Goal: Obtain resource: Download file/media

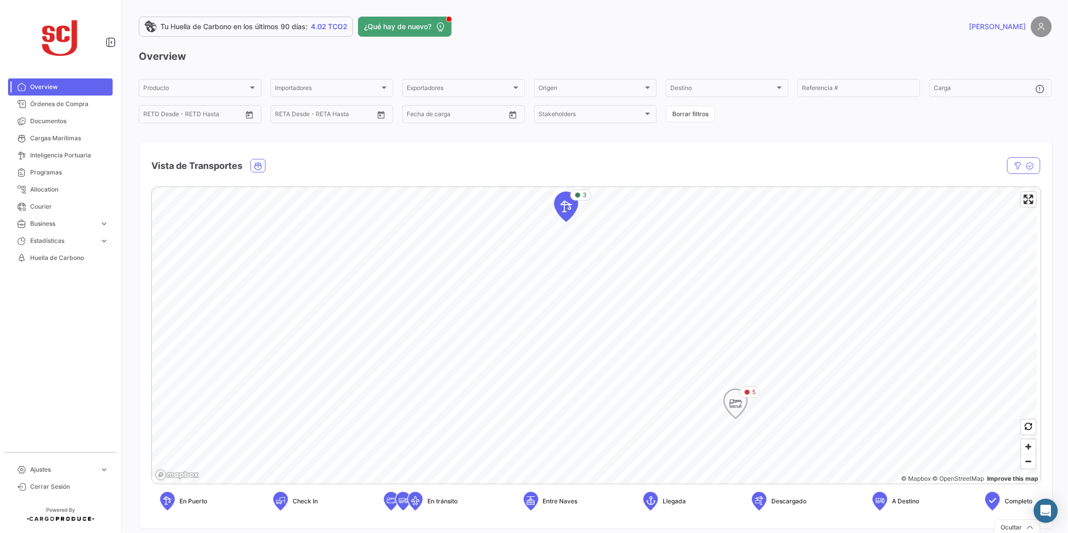
click at [737, 401] on icon "Map marker" at bounding box center [735, 403] width 14 height 21
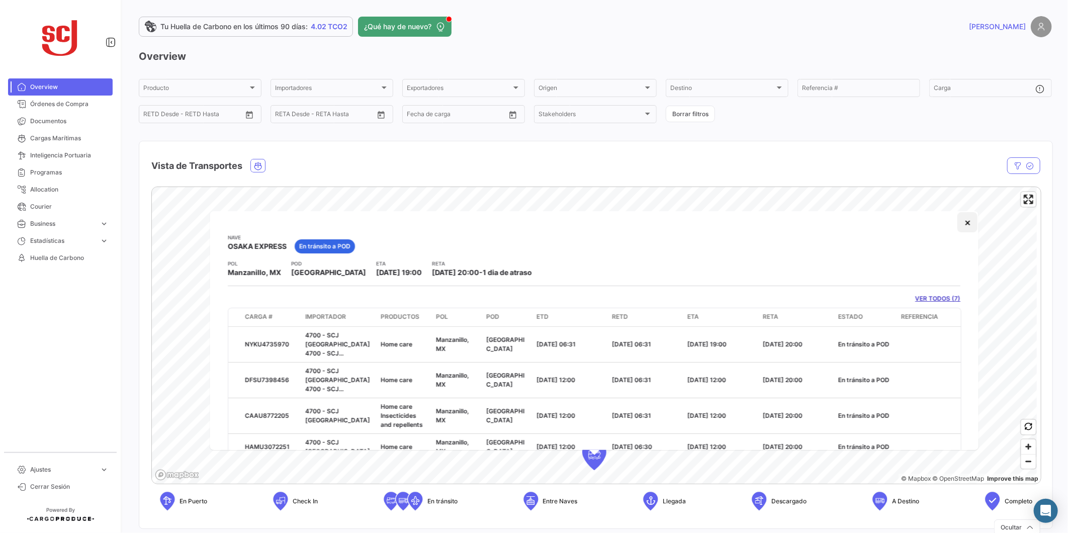
click at [962, 223] on button "×" at bounding box center [968, 222] width 20 height 20
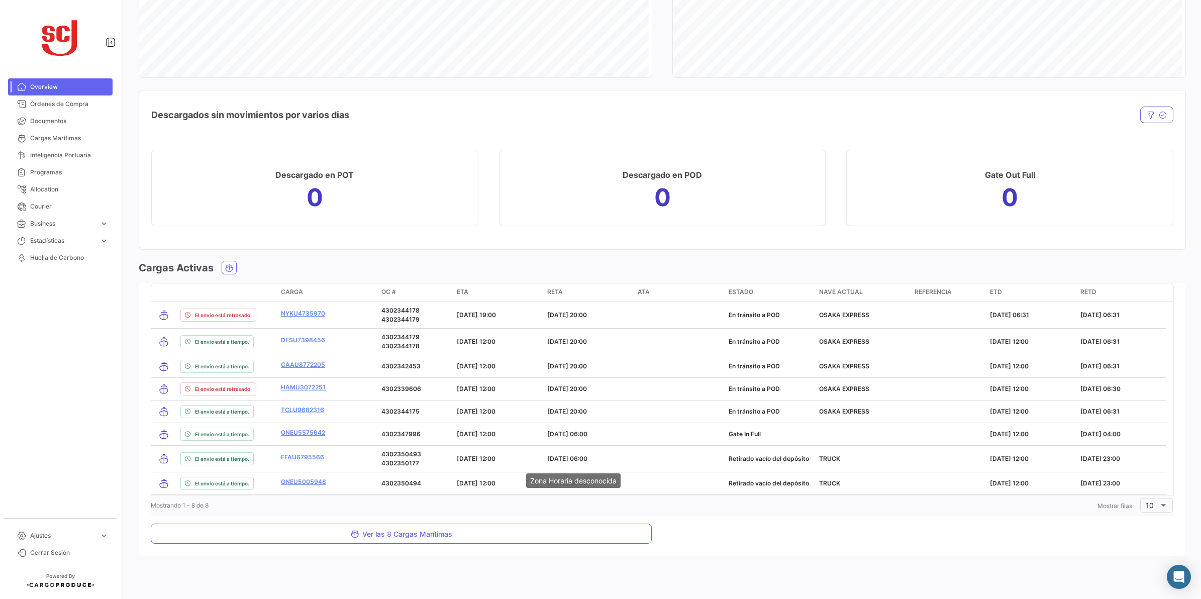
scroll to position [953, 0]
click at [23, 97] on link "Órdenes de Compra" at bounding box center [60, 104] width 105 height 17
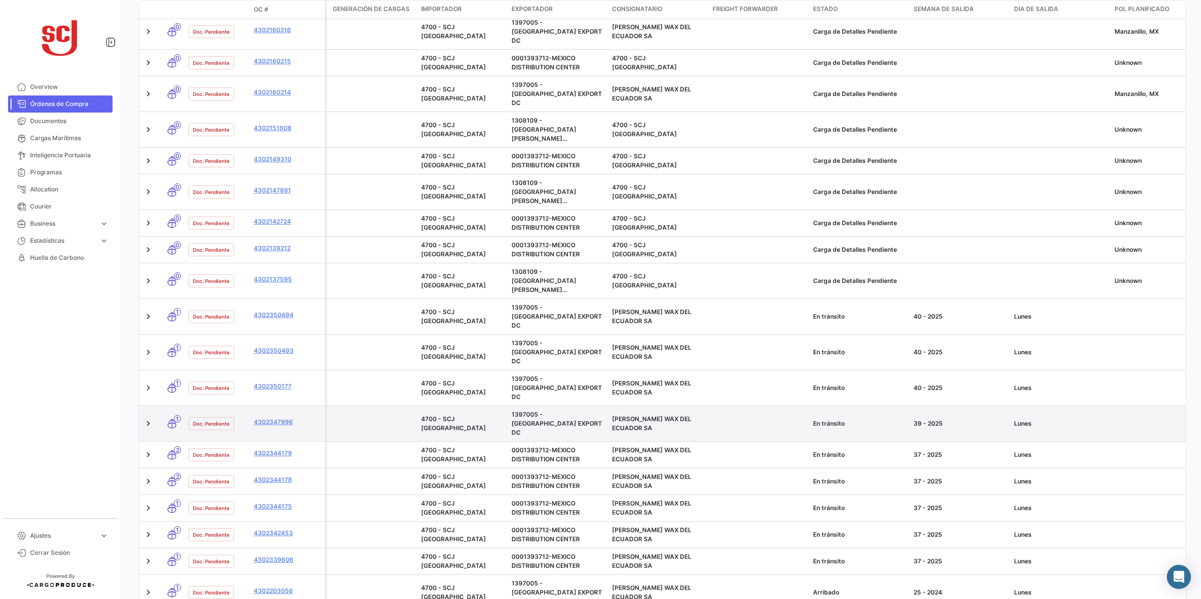
scroll to position [266, 0]
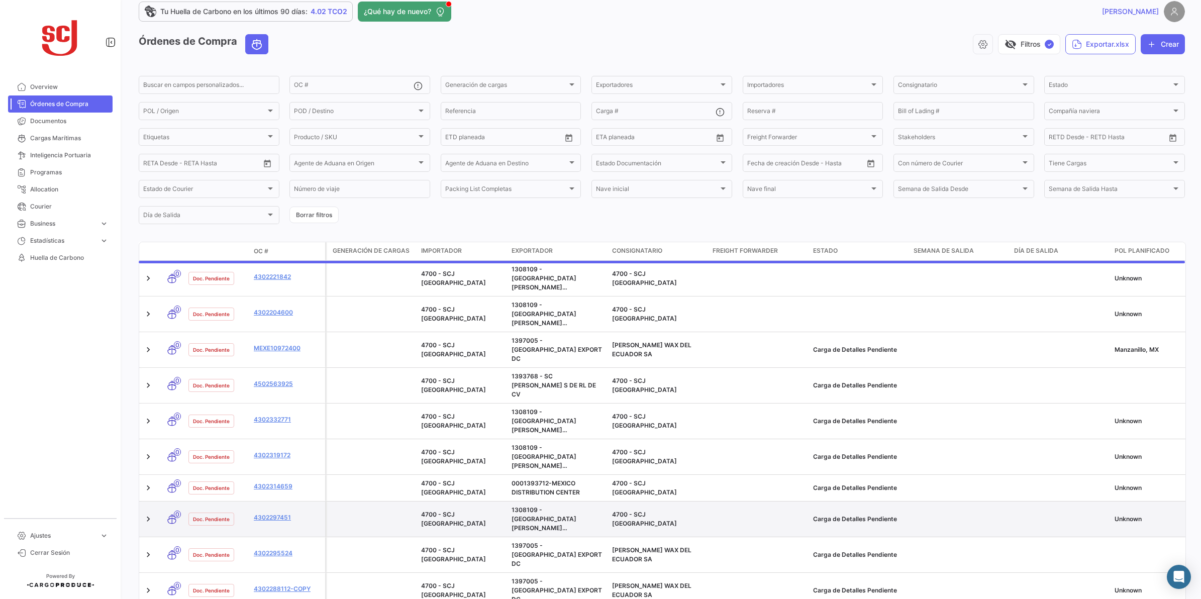
scroll to position [0, 0]
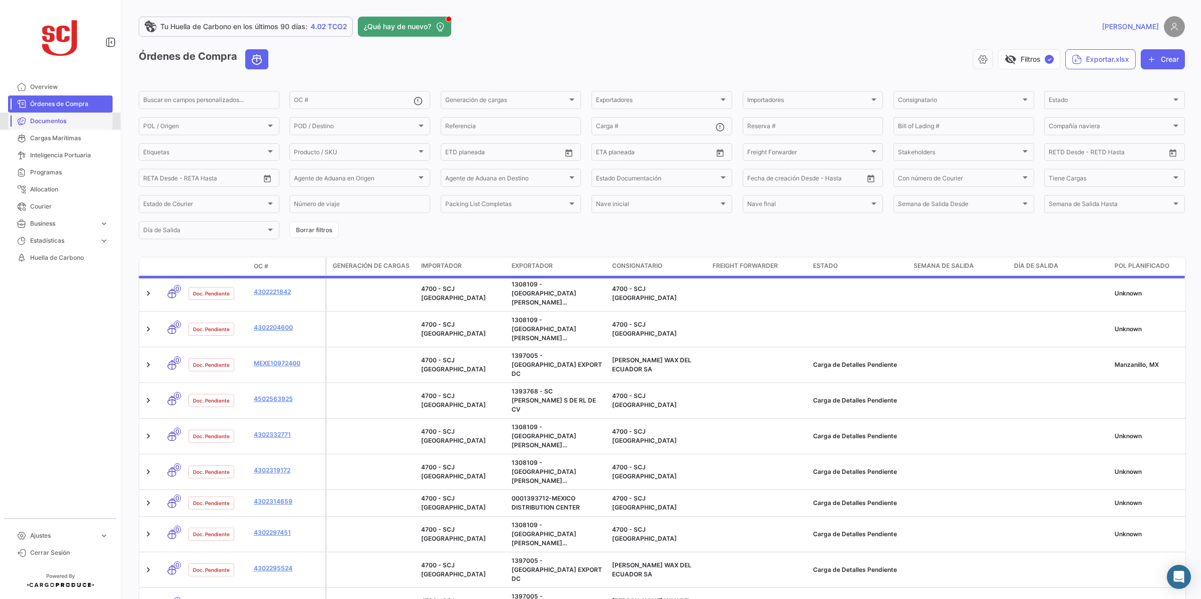
click at [63, 122] on span "Documentos" at bounding box center [69, 121] width 78 height 9
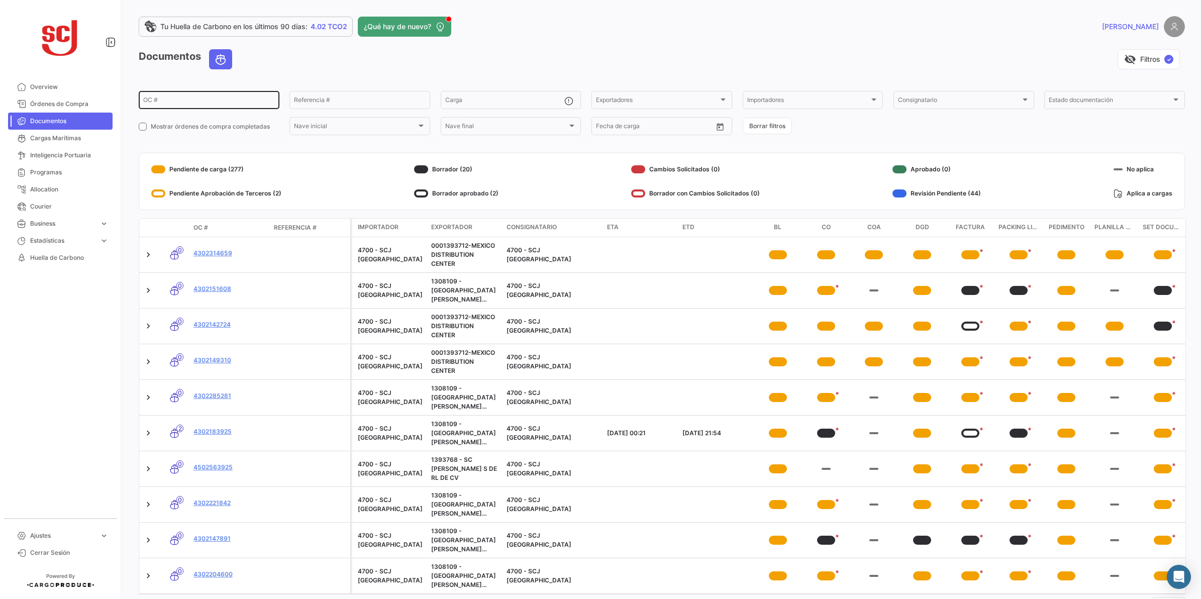
click at [231, 94] on div "OC #" at bounding box center [209, 99] width 132 height 20
type input "4302339606"
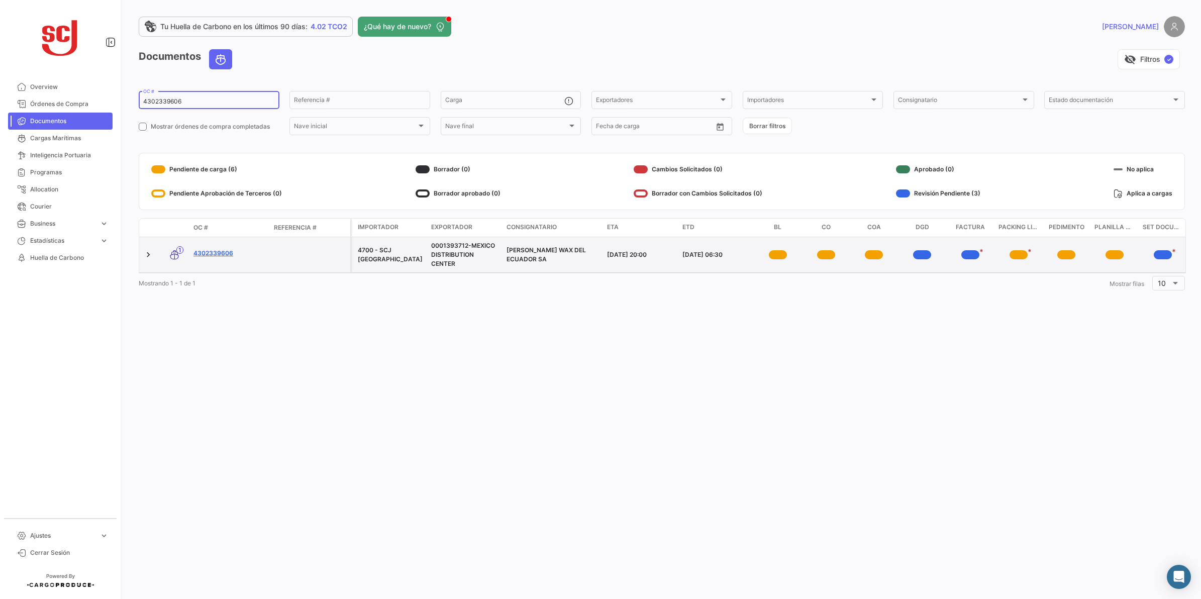
click at [216, 249] on link "4302339606" at bounding box center [230, 253] width 72 height 9
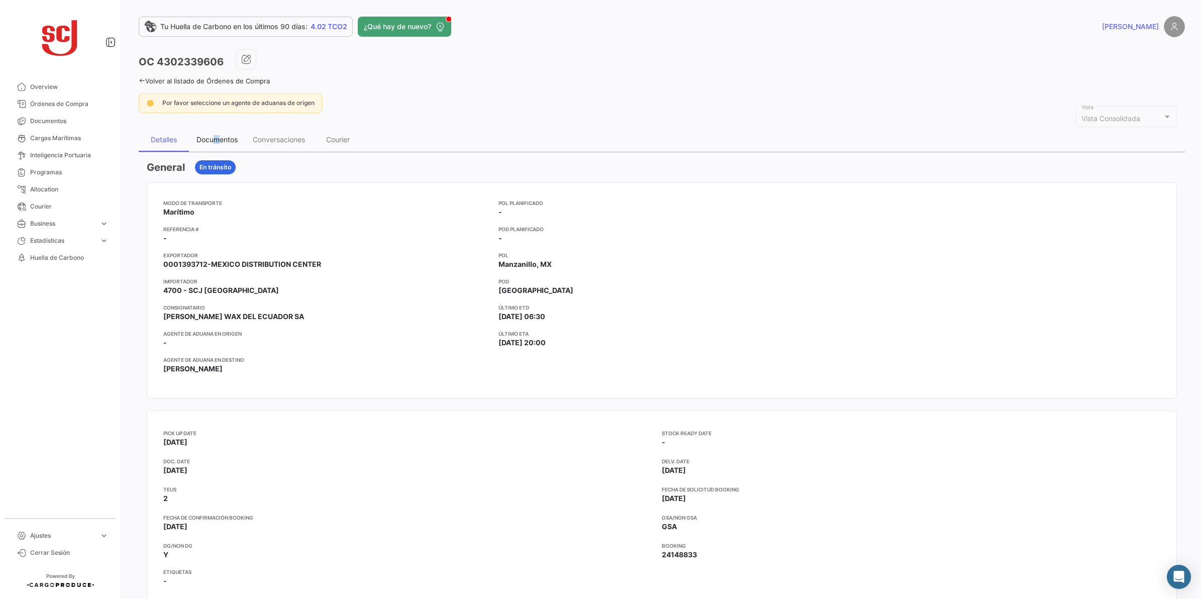
click at [217, 135] on div "Documentos" at bounding box center [217, 139] width 41 height 9
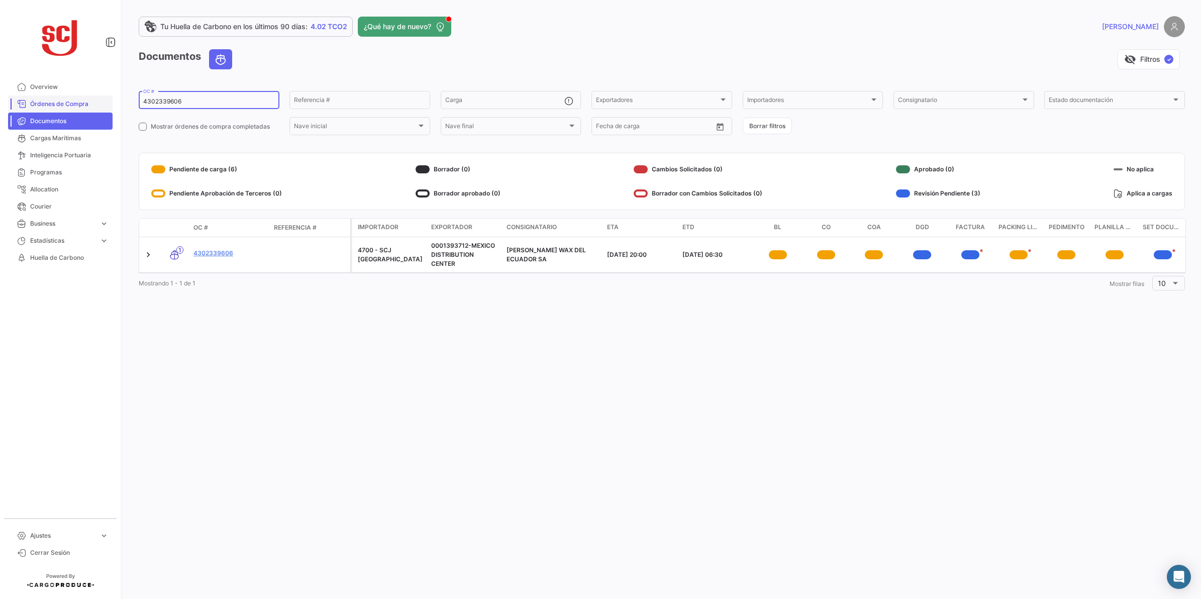
drag, startPoint x: 212, startPoint y: 99, endPoint x: 99, endPoint y: 101, distance: 113.1
click at [99, 101] on mat-sidenav-container "Overview Órdenes de Compra Documentos Cargas Marítimas Inteligencia Portuaria P…" at bounding box center [600, 299] width 1201 height 599
paste input "5237"
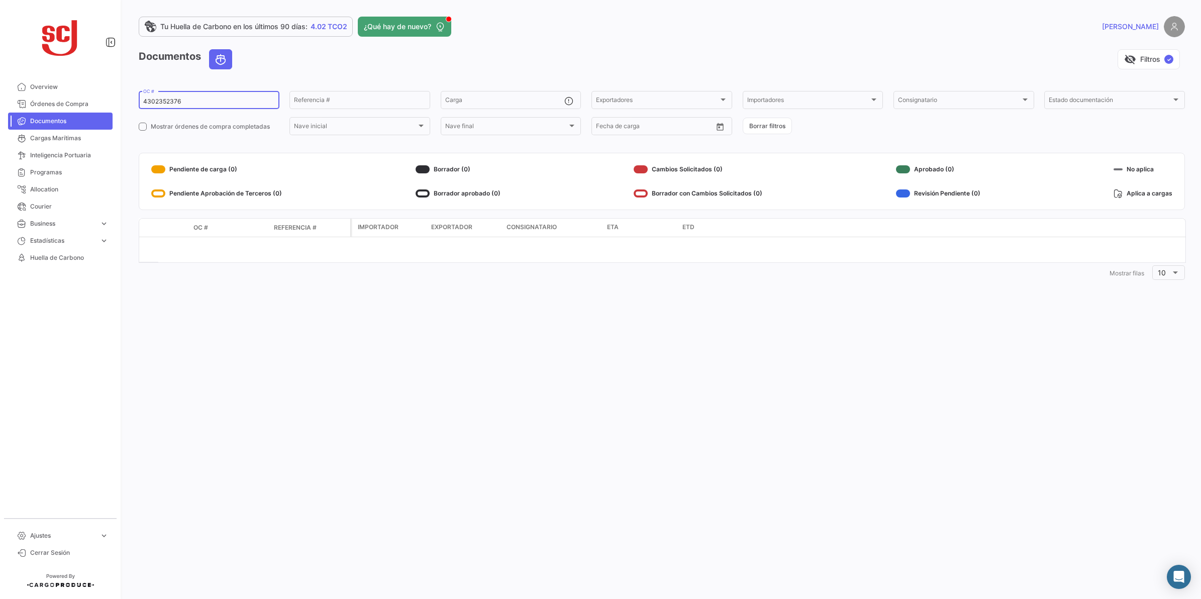
drag, startPoint x: 223, startPoint y: 98, endPoint x: 131, endPoint y: 98, distance: 92.0
click at [131, 98] on div "Tu Huella de Carbono en los últimos 90 [PERSON_NAME]: 4.02 TCO2 ¿Qué hay de nue…" at bounding box center [662, 299] width 1079 height 599
paste input "1509"
drag, startPoint x: 189, startPoint y: 99, endPoint x: 145, endPoint y: 99, distance: 44.2
click at [145, 99] on input "4302351509" at bounding box center [209, 101] width 132 height 7
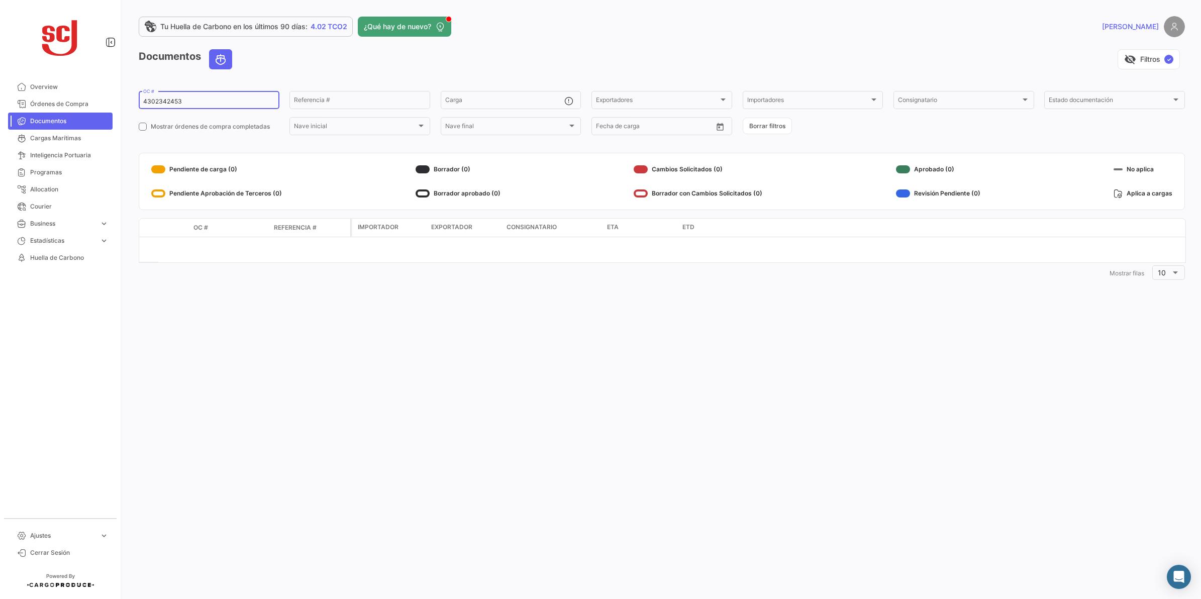
type input "4302342453"
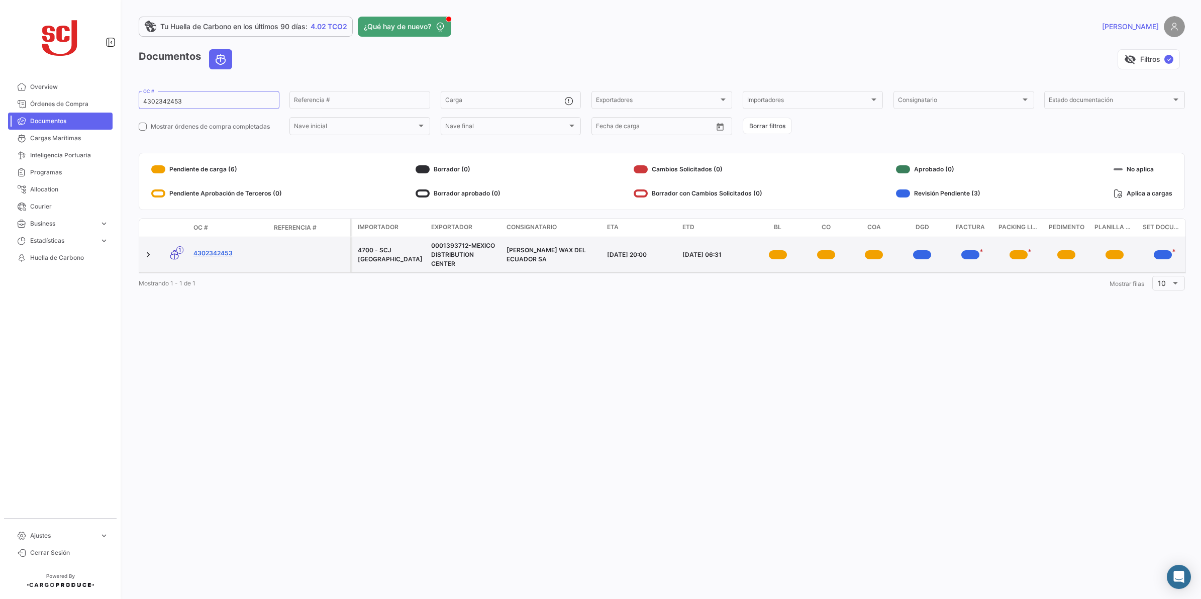
click at [214, 254] on link "4302342453" at bounding box center [230, 253] width 72 height 9
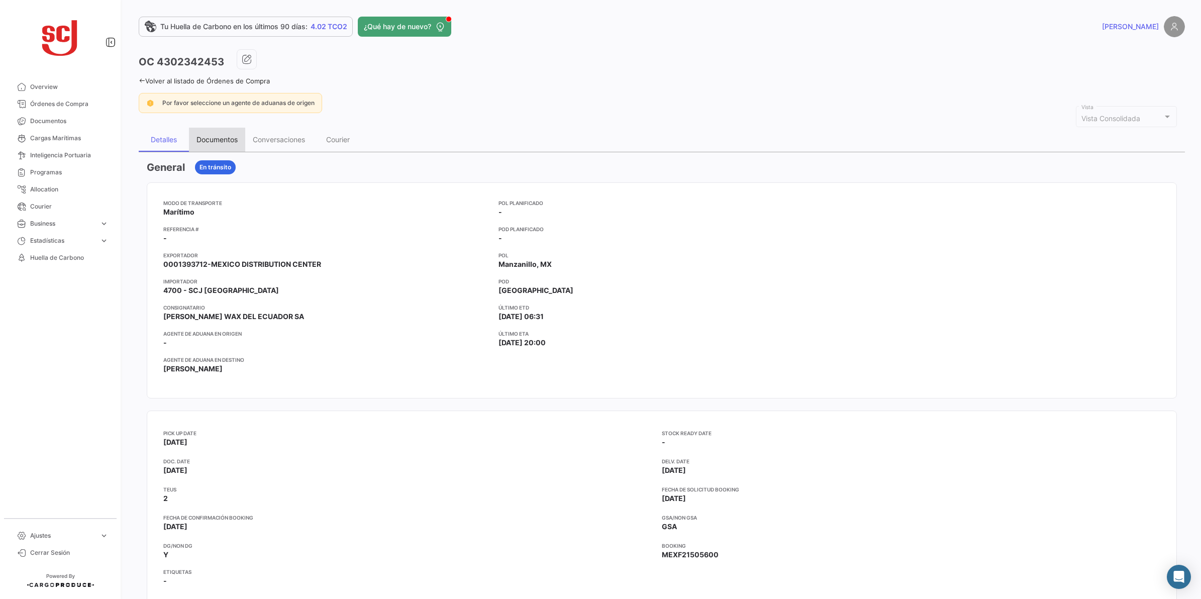
click at [206, 134] on div "Documentos" at bounding box center [217, 140] width 56 height 24
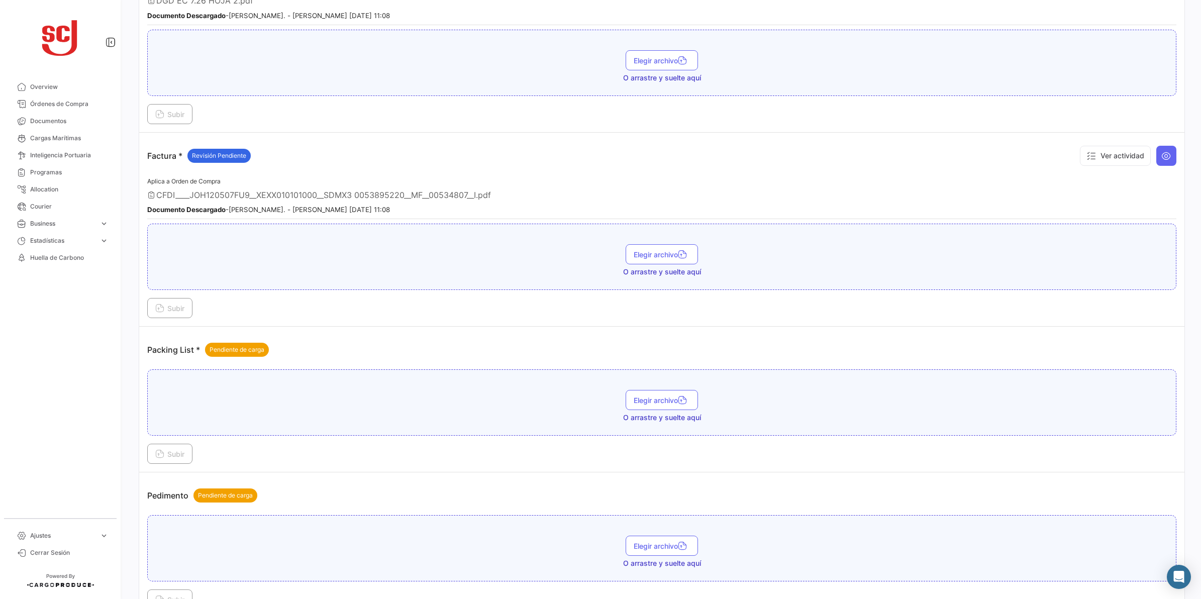
scroll to position [754, 0]
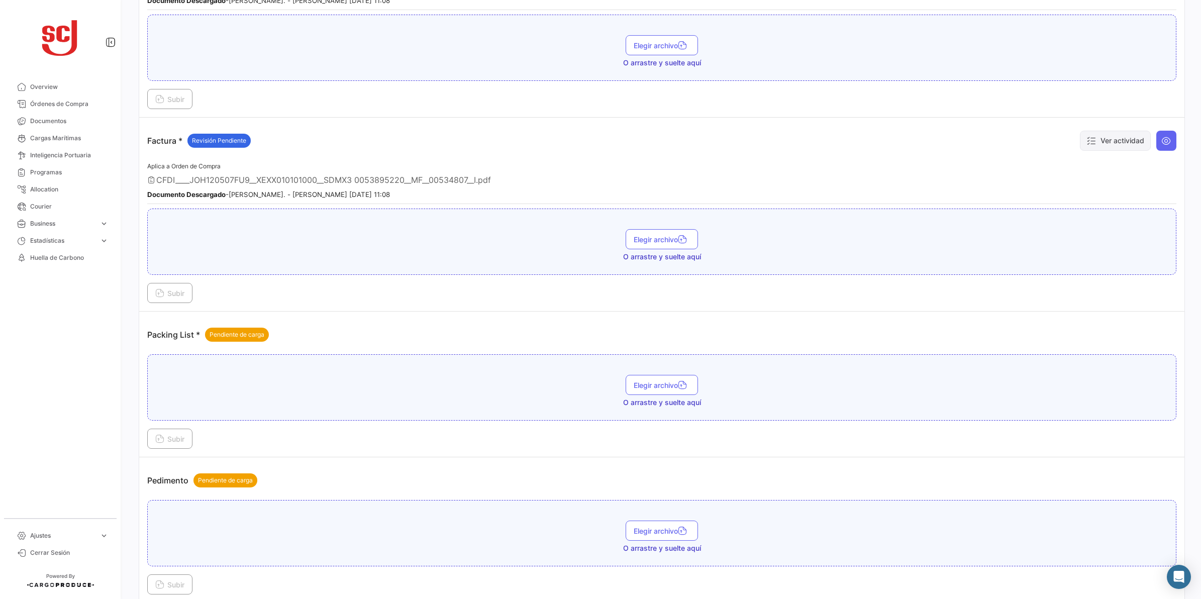
click at [1067, 142] on button "Ver actividad" at bounding box center [1115, 141] width 71 height 20
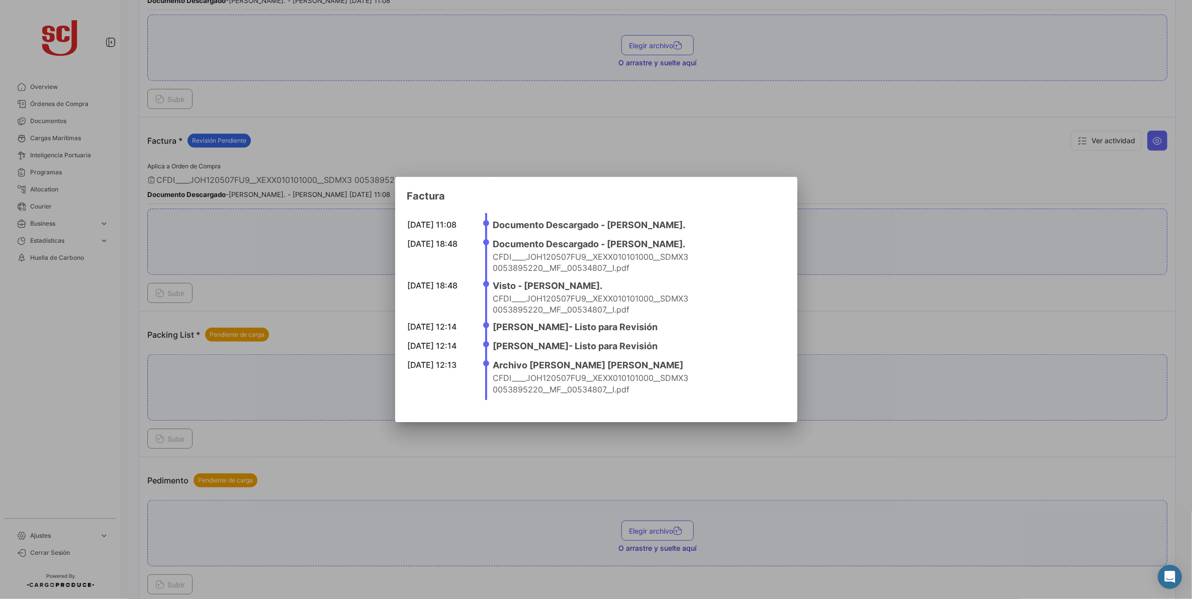
click at [888, 323] on div at bounding box center [596, 299] width 1192 height 599
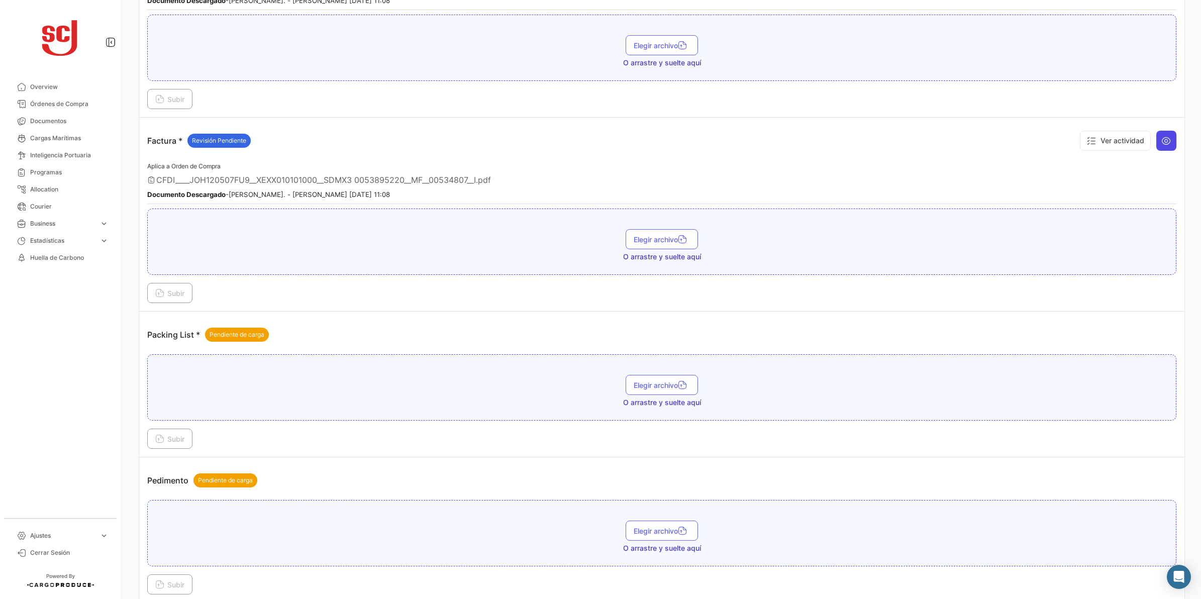
click at [1067, 140] on icon at bounding box center [1167, 141] width 10 height 10
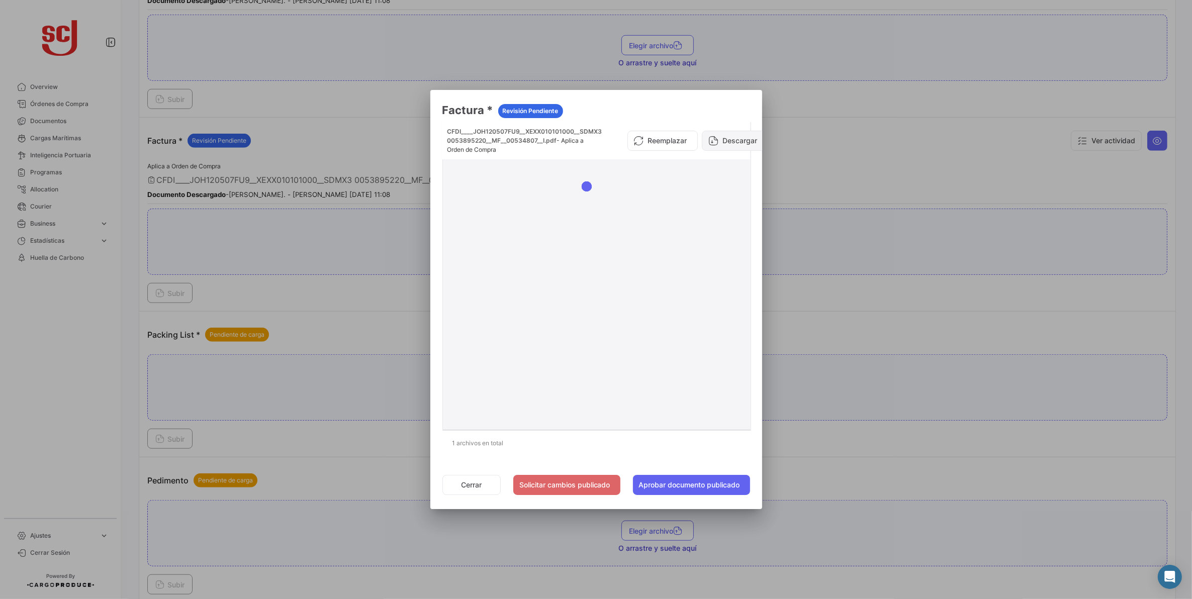
click at [734, 142] on button "Descargar" at bounding box center [735, 141] width 66 height 20
click at [905, 458] on div at bounding box center [596, 299] width 1192 height 599
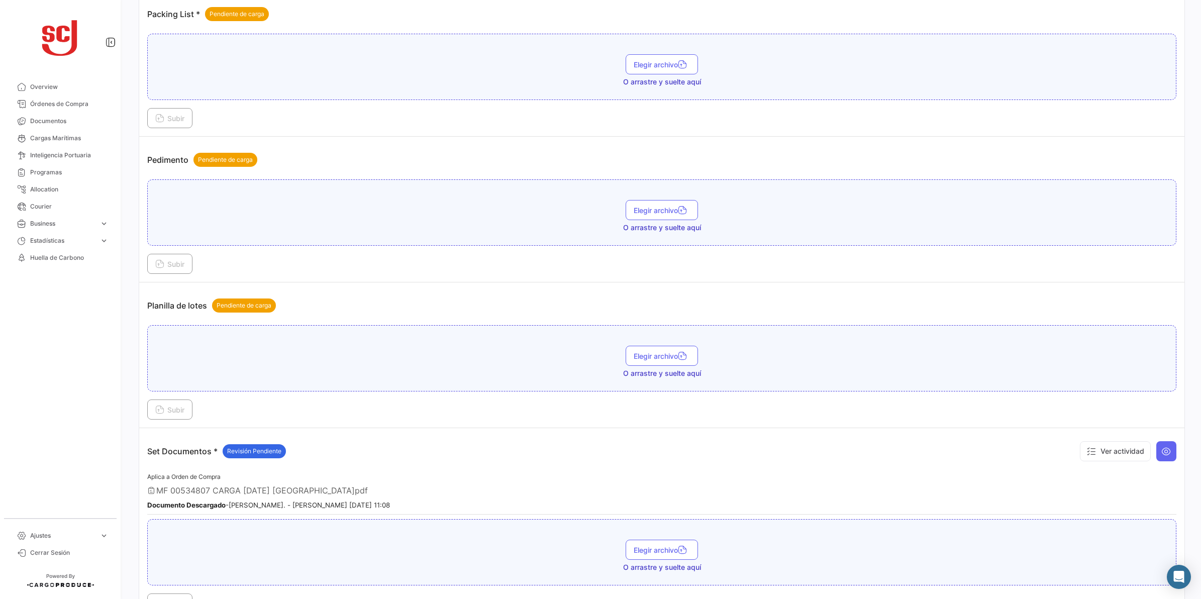
scroll to position [1155, 0]
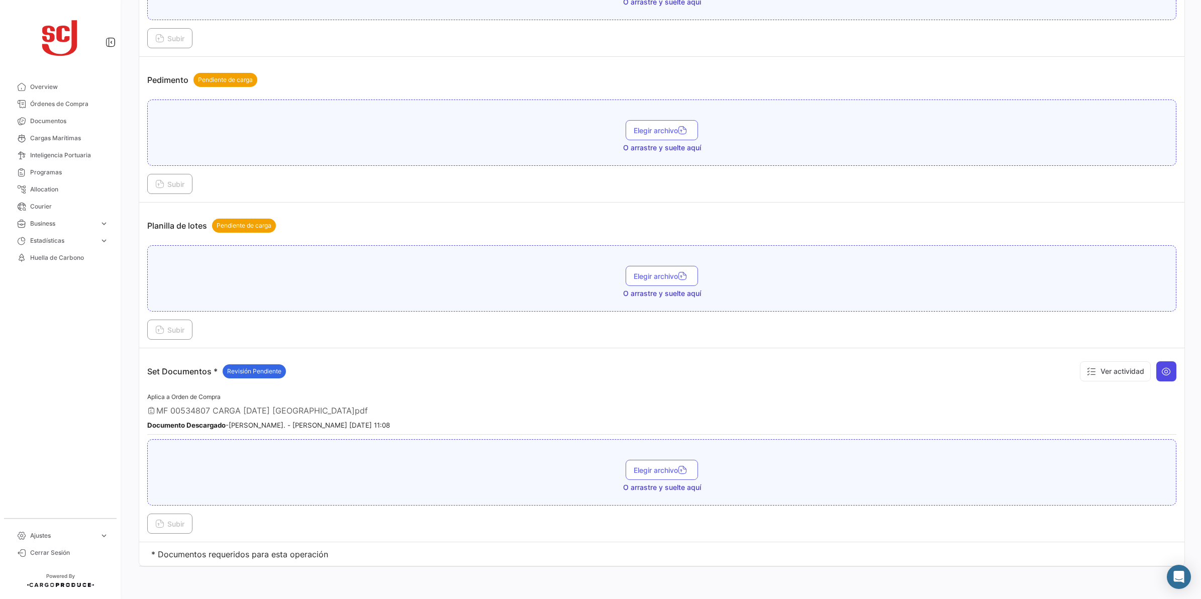
click at [1067, 373] on icon at bounding box center [1167, 371] width 10 height 10
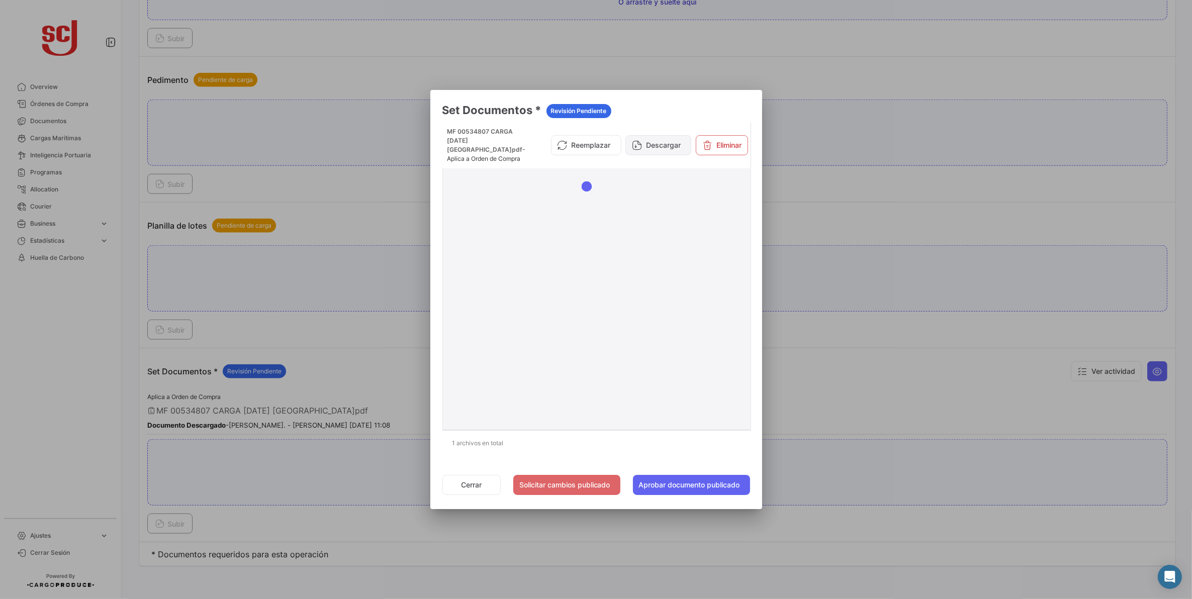
click at [652, 147] on button "Descargar" at bounding box center [658, 145] width 66 height 20
click at [867, 242] on div at bounding box center [596, 299] width 1192 height 599
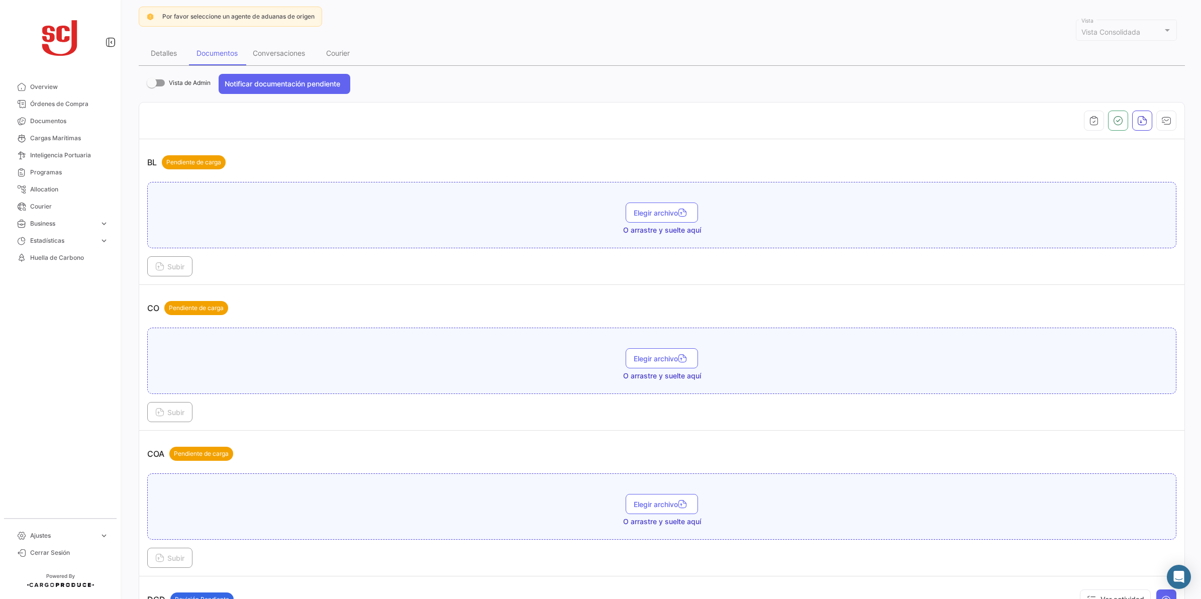
scroll to position [0, 0]
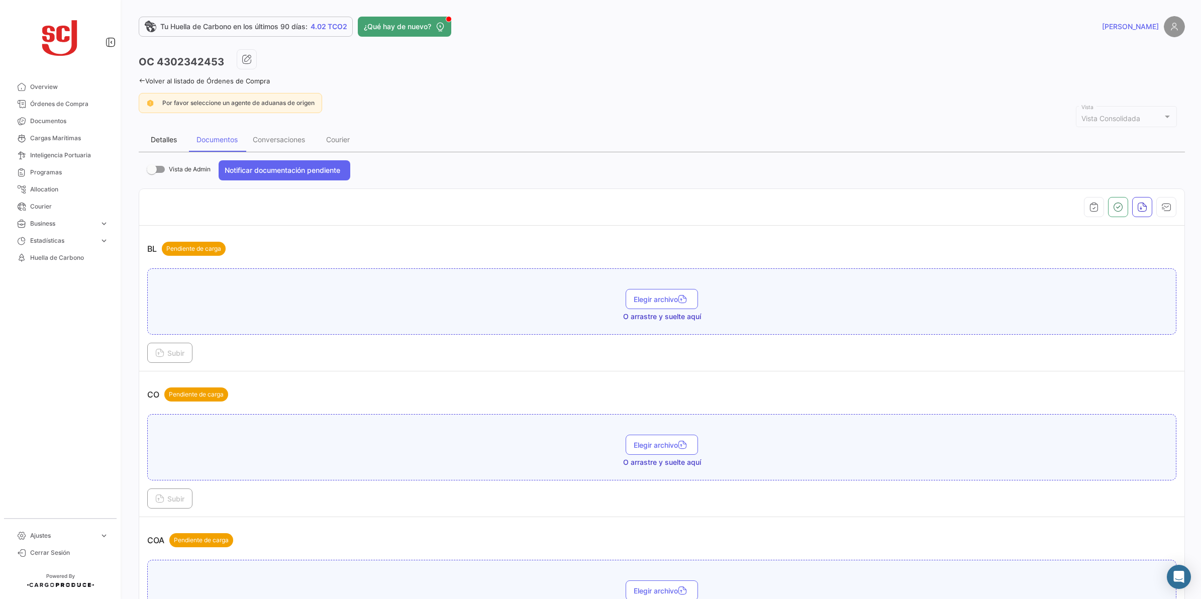
click at [172, 136] on div "Detalles" at bounding box center [164, 139] width 26 height 9
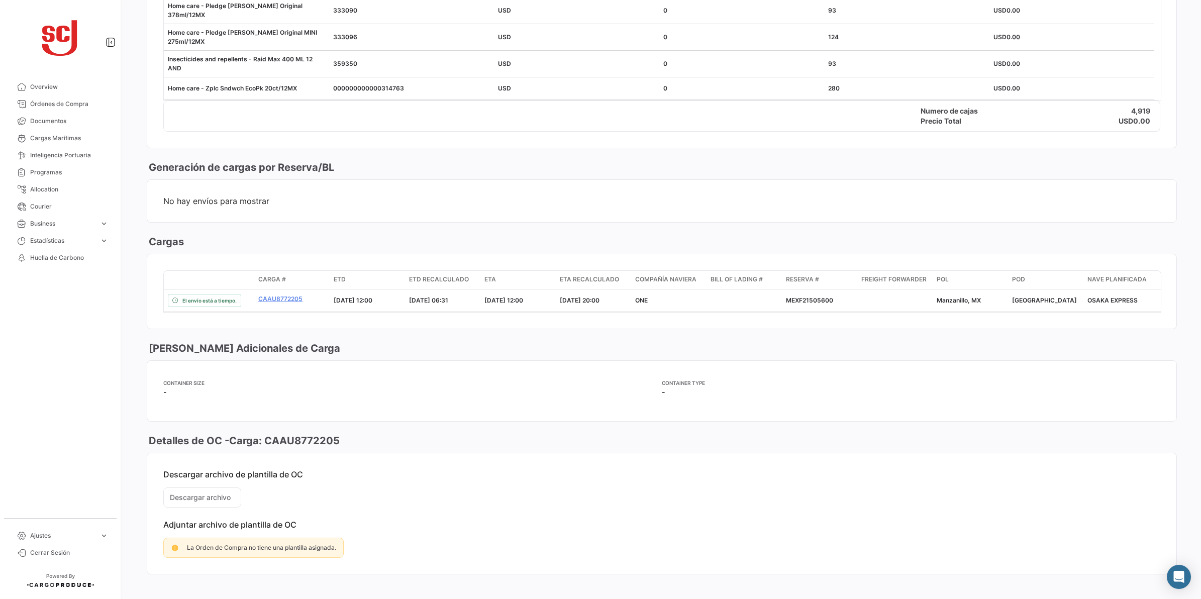
scroll to position [1210, 0]
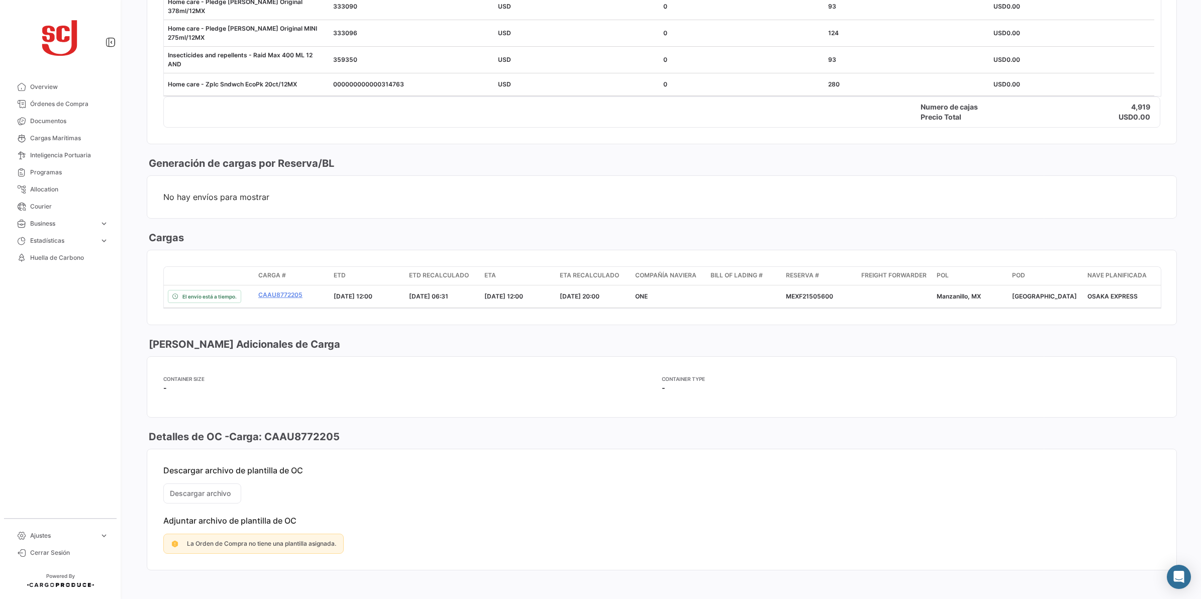
click at [215, 486] on mat-card-content "Descargar archivo de plantilla de OC Descargar archivo Adjuntar archivo de plan…" at bounding box center [661, 509] width 1029 height 121
click at [450, 506] on mat-card-content "Descargar archivo de plantilla de OC Descargar archivo Adjuntar archivo de plan…" at bounding box center [661, 509] width 1029 height 121
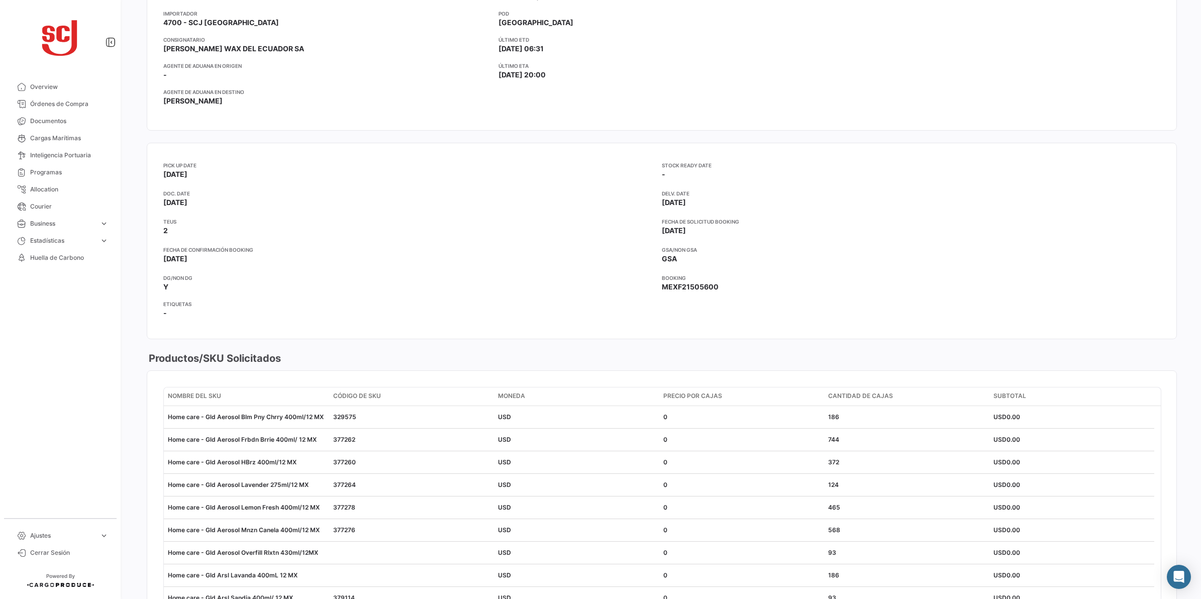
scroll to position [0, 0]
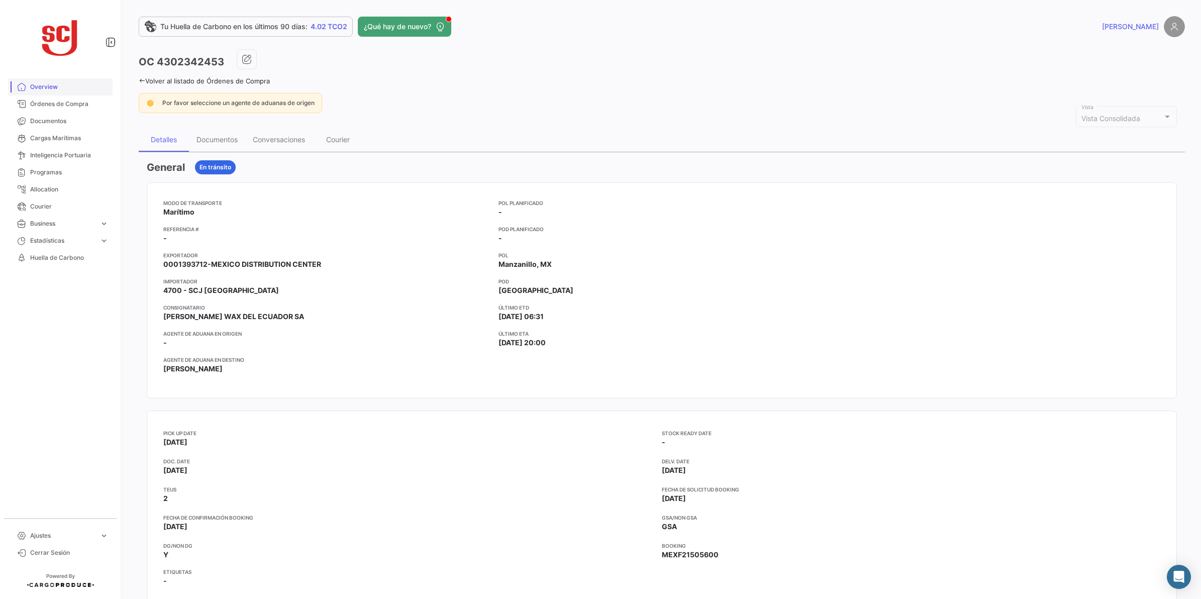
click at [41, 88] on span "Overview" at bounding box center [69, 86] width 78 height 9
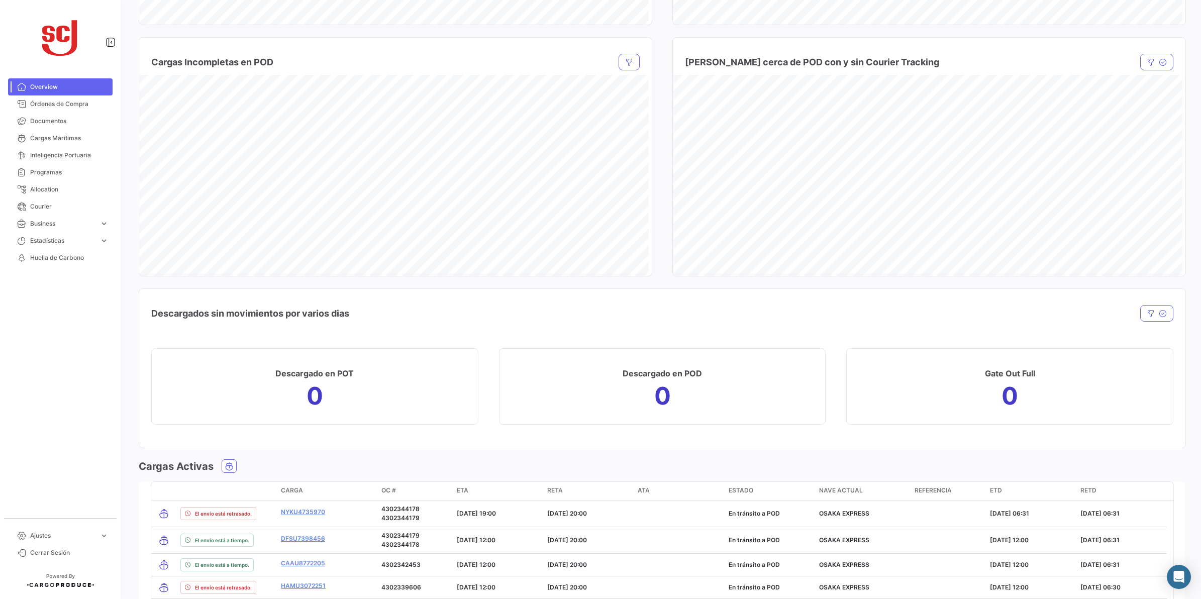
scroll to position [956, 0]
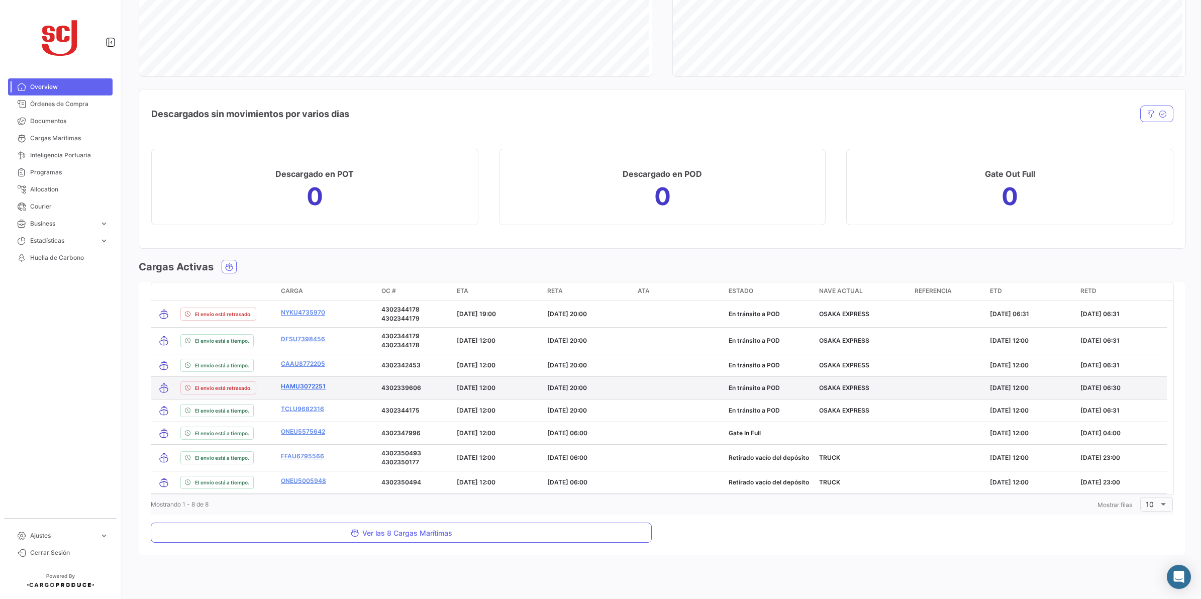
click at [296, 384] on link "HAMU3072251" at bounding box center [303, 386] width 45 height 9
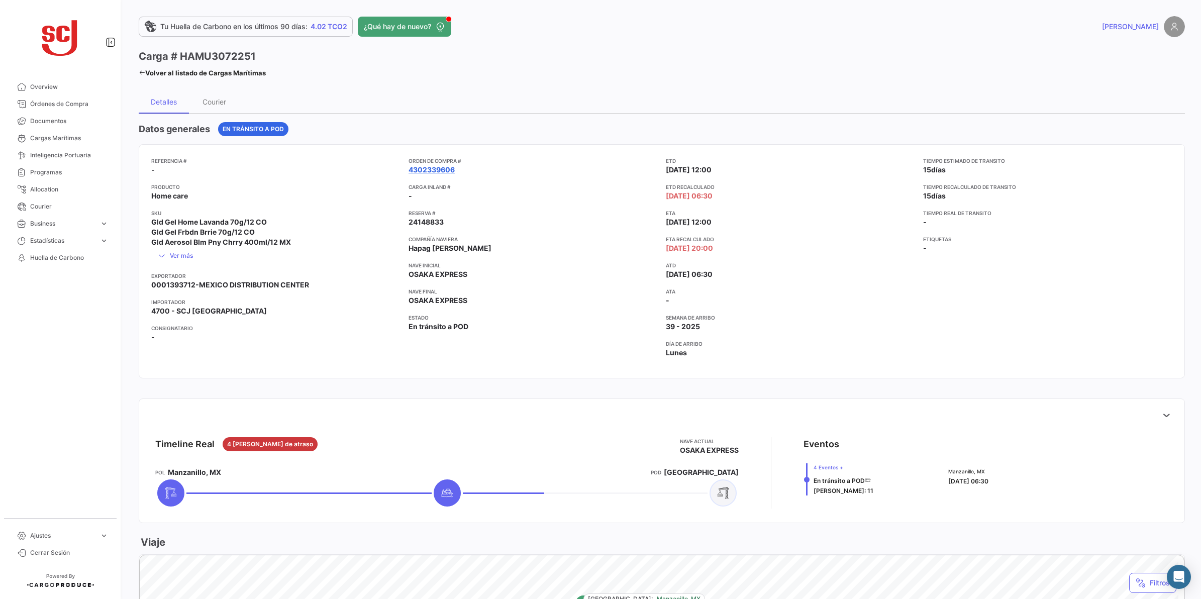
click at [447, 174] on link "4302339606" at bounding box center [432, 170] width 46 height 10
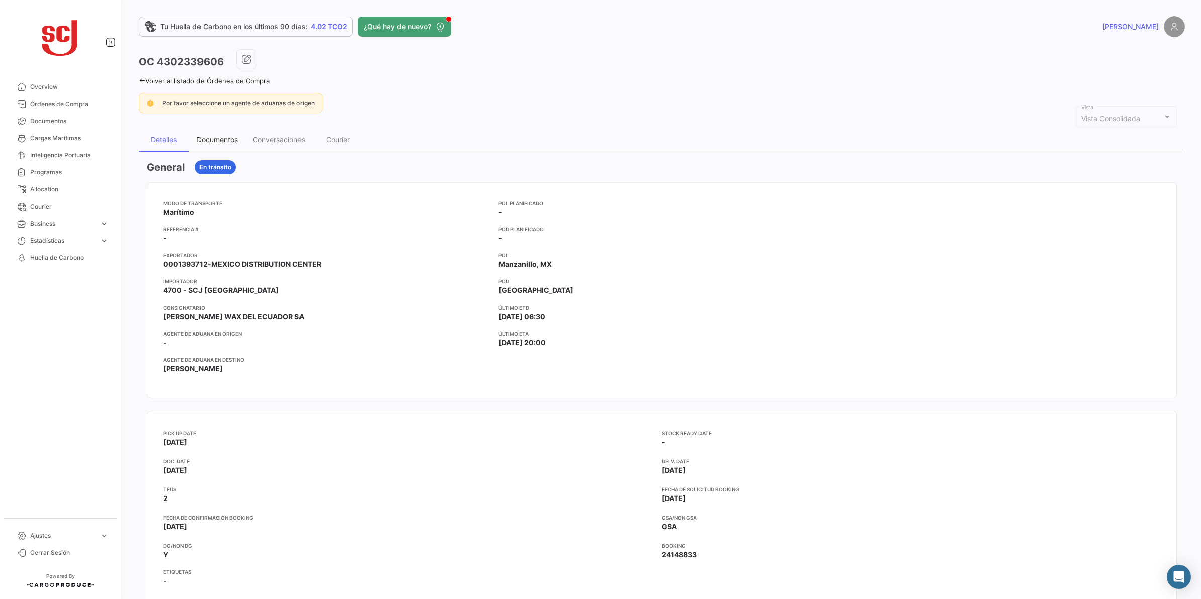
click at [233, 138] on div "Documentos" at bounding box center [217, 139] width 41 height 9
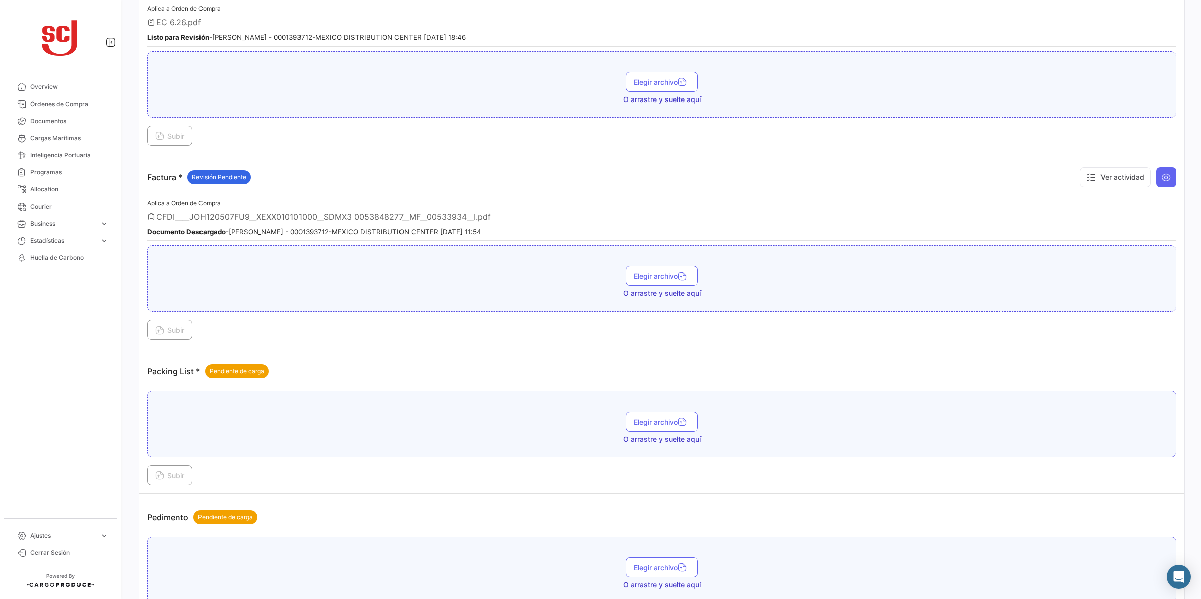
scroll to position [700, 0]
drag, startPoint x: 468, startPoint y: 218, endPoint x: 438, endPoint y: 212, distance: 30.7
click at [438, 212] on div "Aplica a Orden de Compra CFDI____JOH120507FU9__XEXX010101000__SDMX3 0053848277_…" at bounding box center [661, 222] width 1029 height 44
copy span "533934"
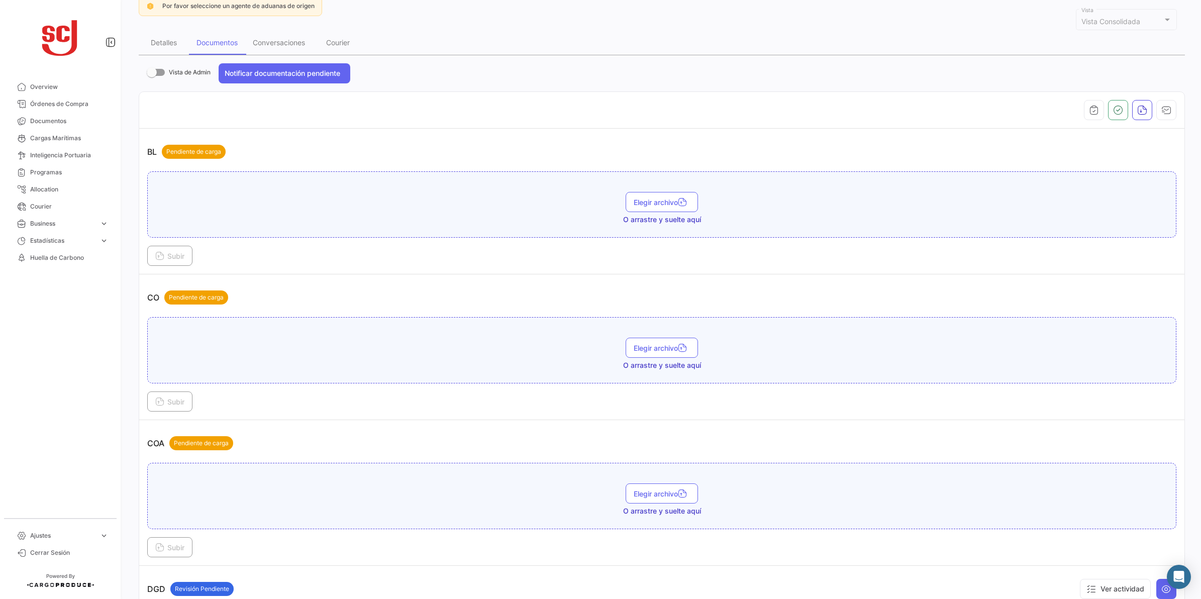
scroll to position [0, 0]
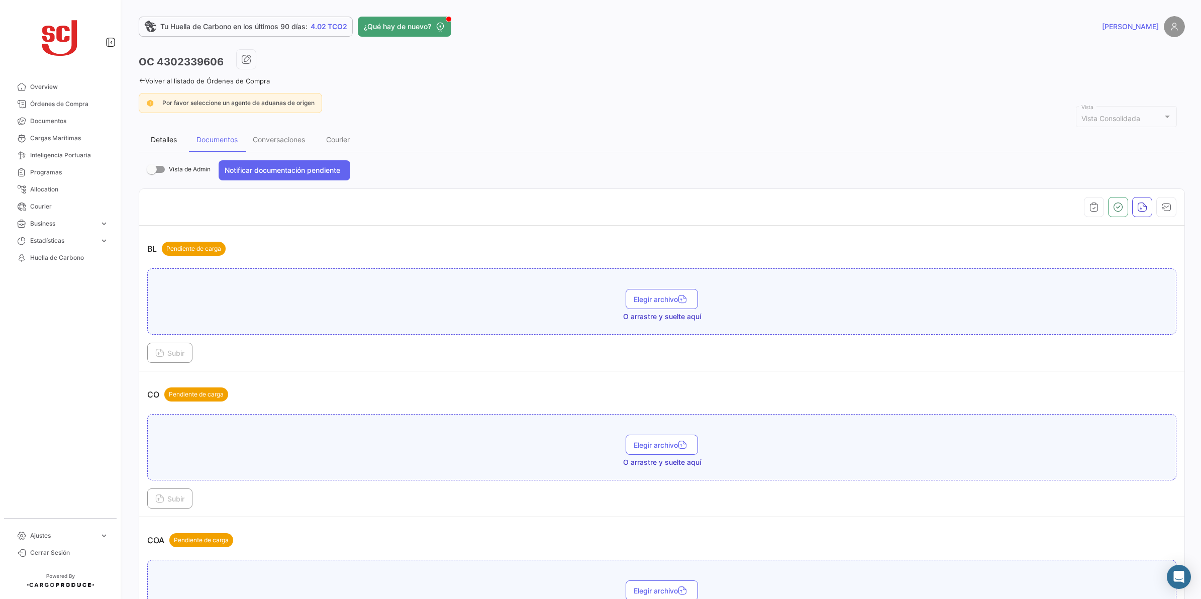
click at [163, 141] on div "Detalles" at bounding box center [164, 139] width 26 height 9
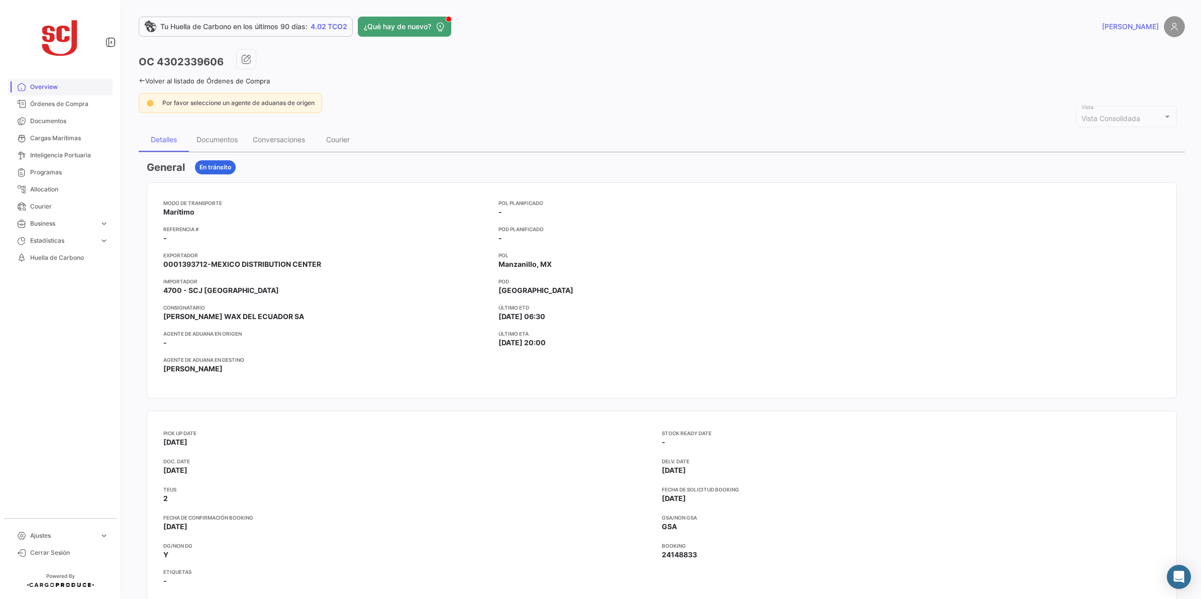
click at [48, 89] on span "Overview" at bounding box center [69, 86] width 78 height 9
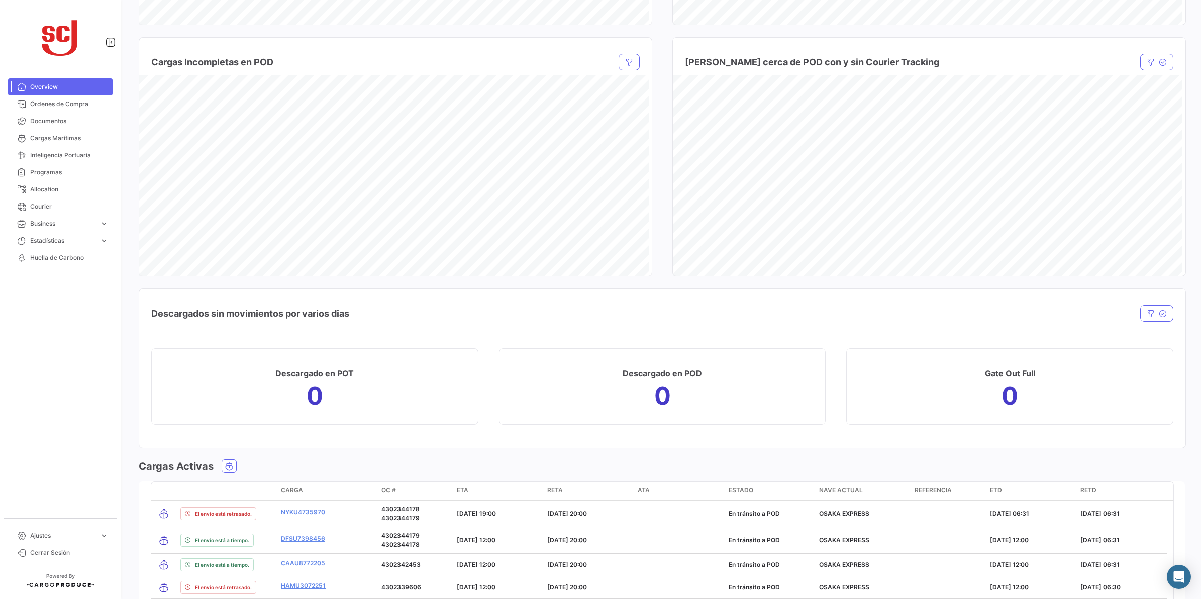
scroll to position [956, 0]
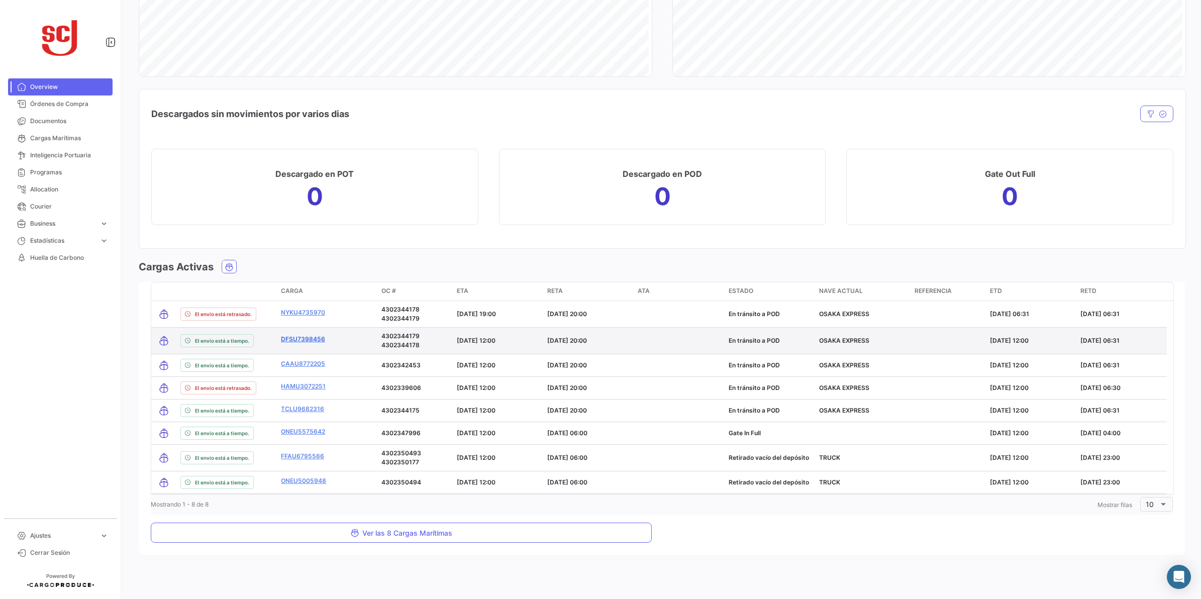
click at [315, 342] on link "DFSU7398456" at bounding box center [303, 339] width 44 height 9
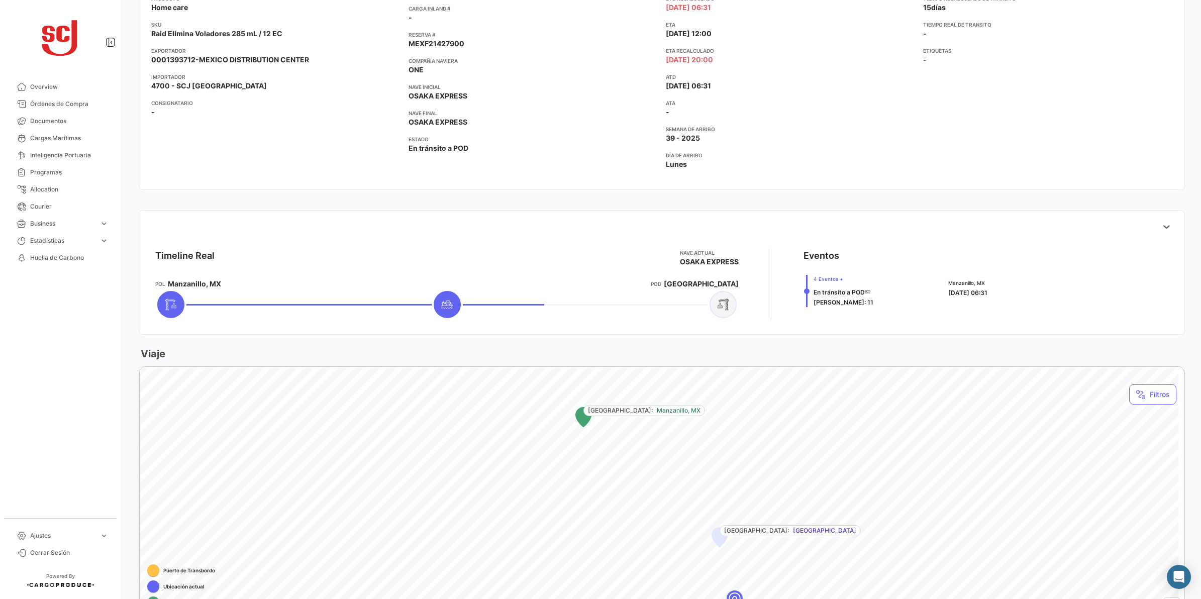
scroll to position [361, 0]
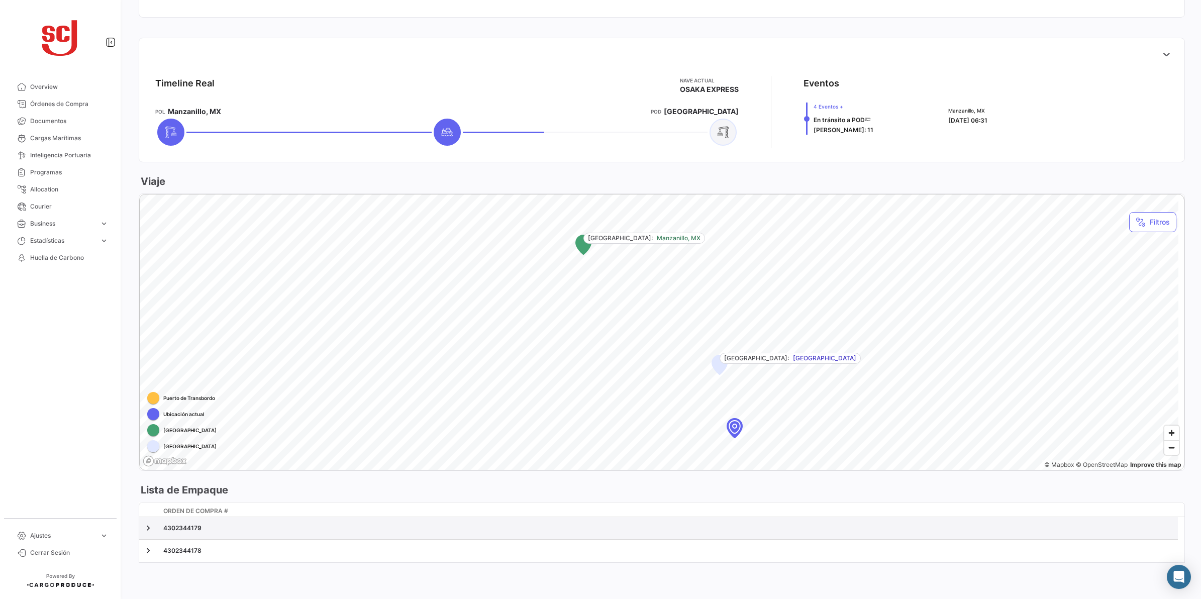
click at [167, 532] on div "4302344179" at bounding box center [668, 528] width 1011 height 9
click at [149, 531] on link at bounding box center [148, 528] width 10 height 10
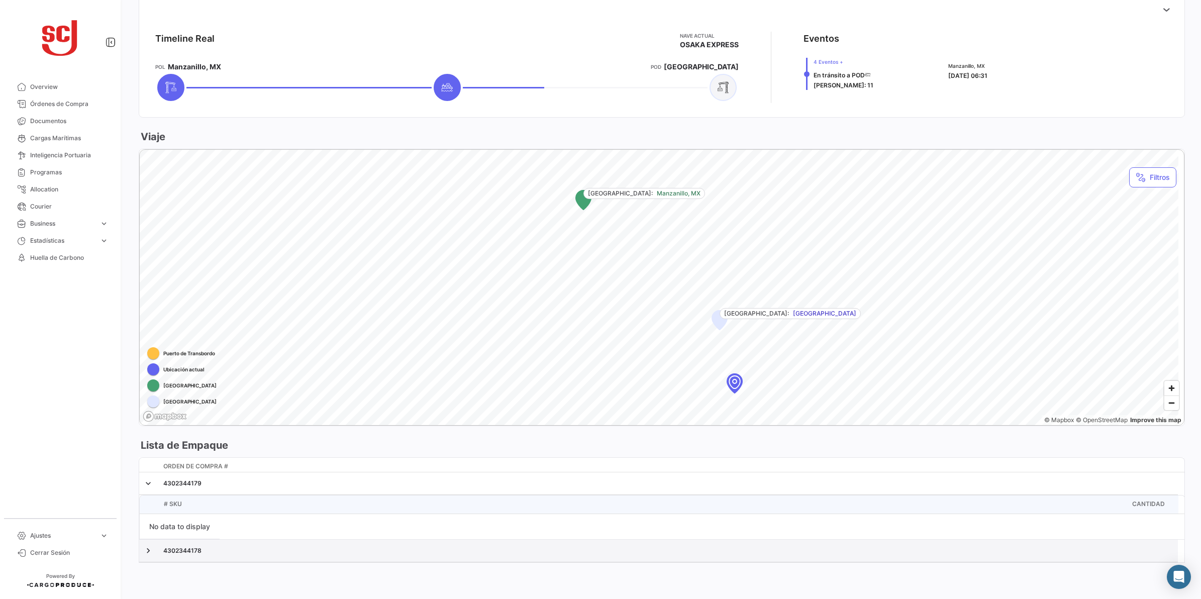
click at [178, 532] on div "4302344178" at bounding box center [668, 550] width 1011 height 9
click at [144, 532] on datatable-body-cell at bounding box center [149, 551] width 20 height 22
click at [147, 532] on link at bounding box center [148, 551] width 10 height 10
click at [49, 125] on span "Documentos" at bounding box center [69, 121] width 78 height 9
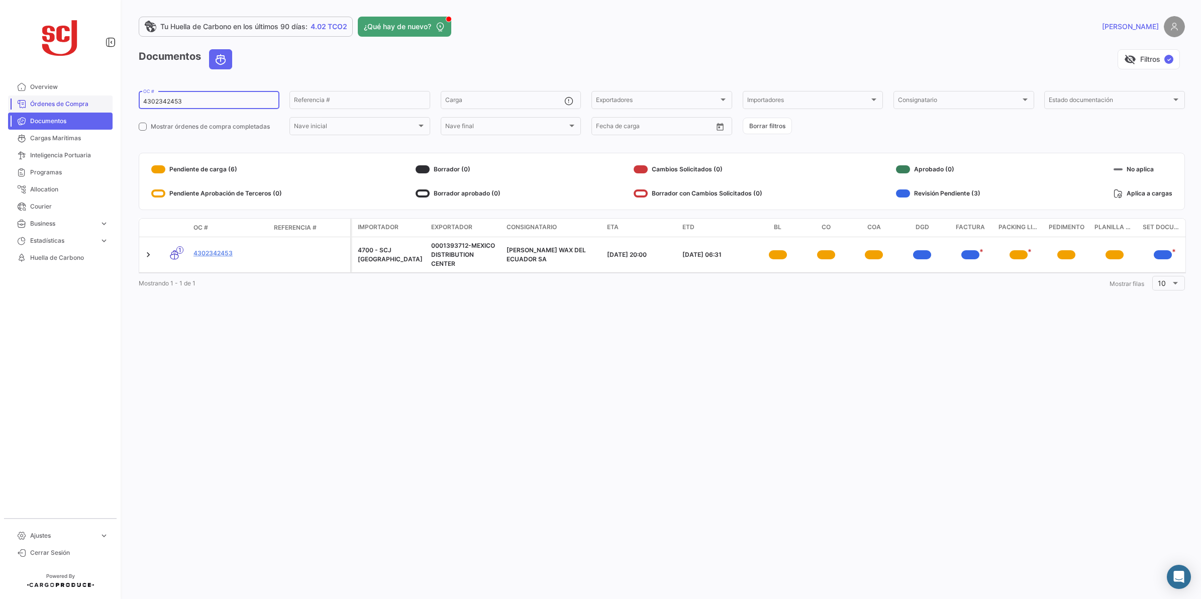
drag, startPoint x: 201, startPoint y: 99, endPoint x: 66, endPoint y: 111, distance: 135.3
click at [63, 108] on mat-sidenav-container "Overview Órdenes de Compra Documentos Cargas Marítimas Inteligencia Portuaria P…" at bounding box center [600, 299] width 1201 height 599
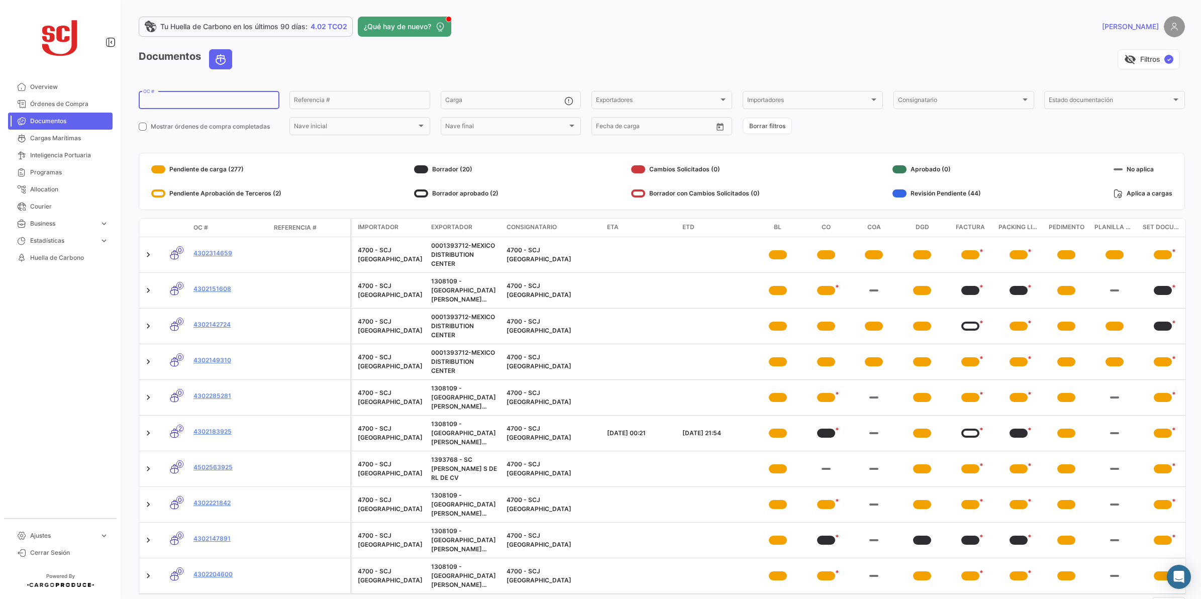
click at [646, 532] on link "2" at bounding box center [642, 604] width 12 height 11
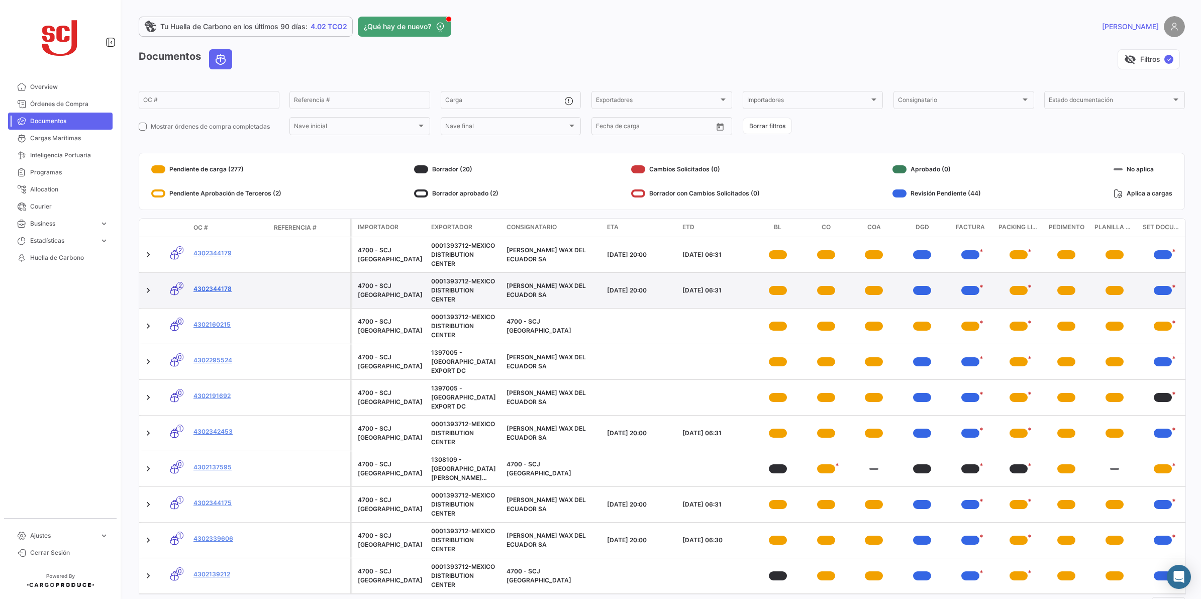
click at [225, 292] on link "4302344178" at bounding box center [230, 288] width 72 height 9
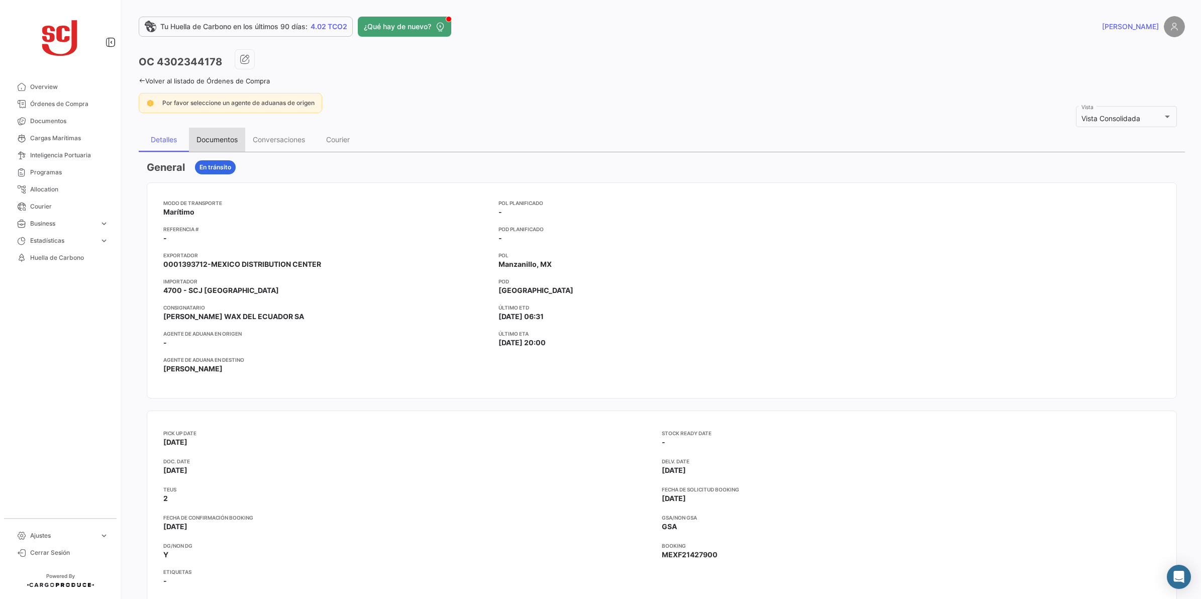
click at [228, 144] on div "Documentos" at bounding box center [217, 140] width 56 height 24
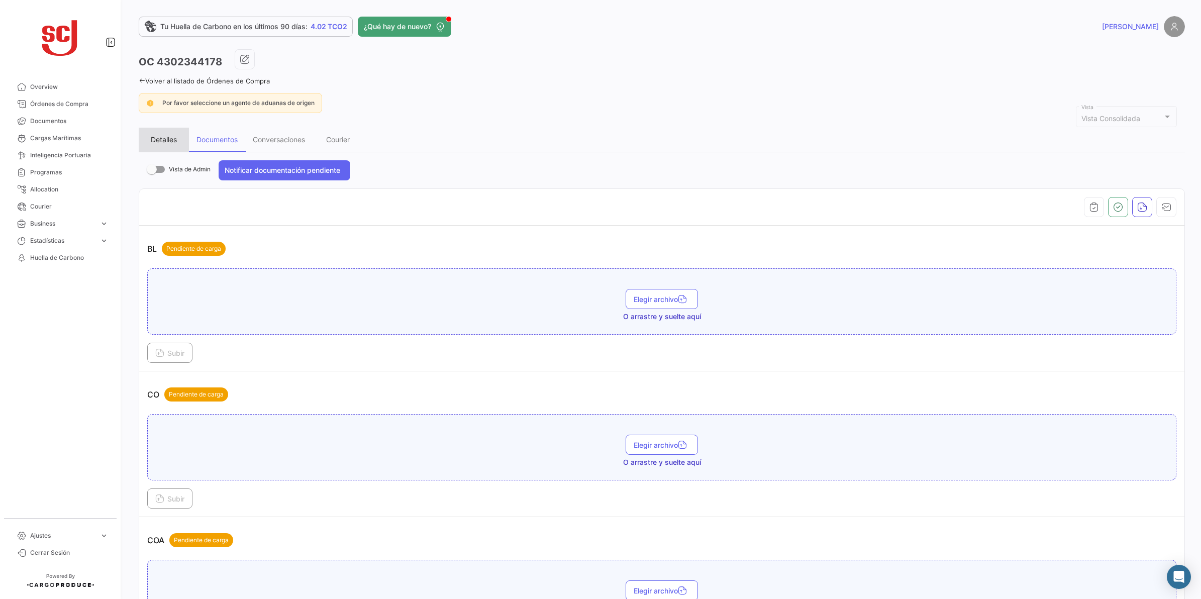
click at [171, 139] on div "Detalles" at bounding box center [164, 139] width 26 height 9
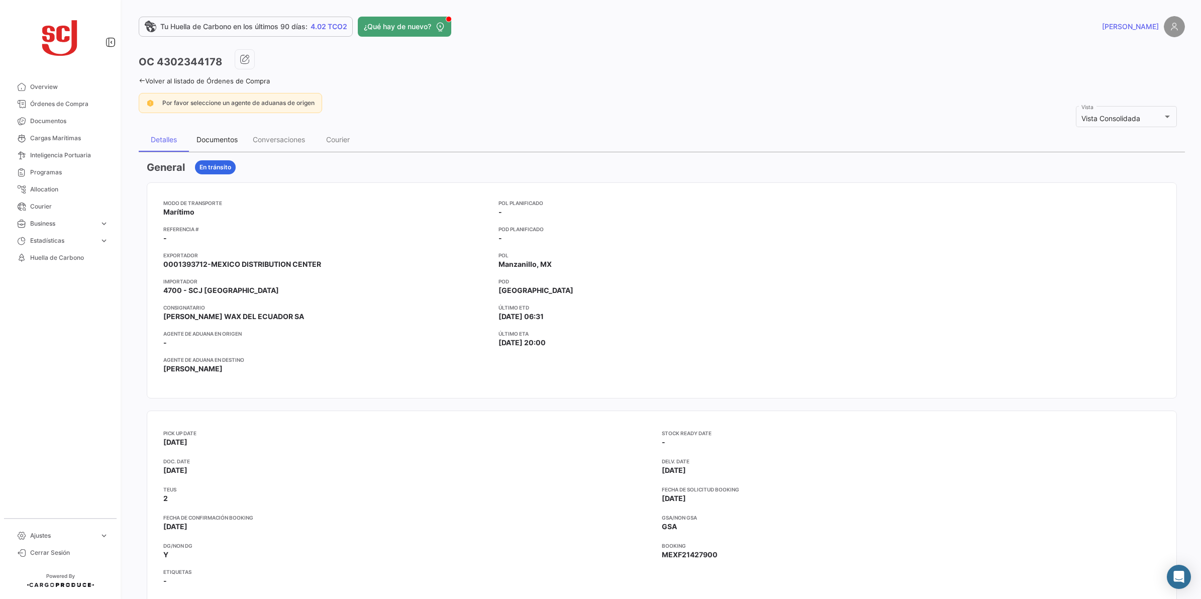
click at [219, 134] on div "Documentos" at bounding box center [217, 140] width 56 height 24
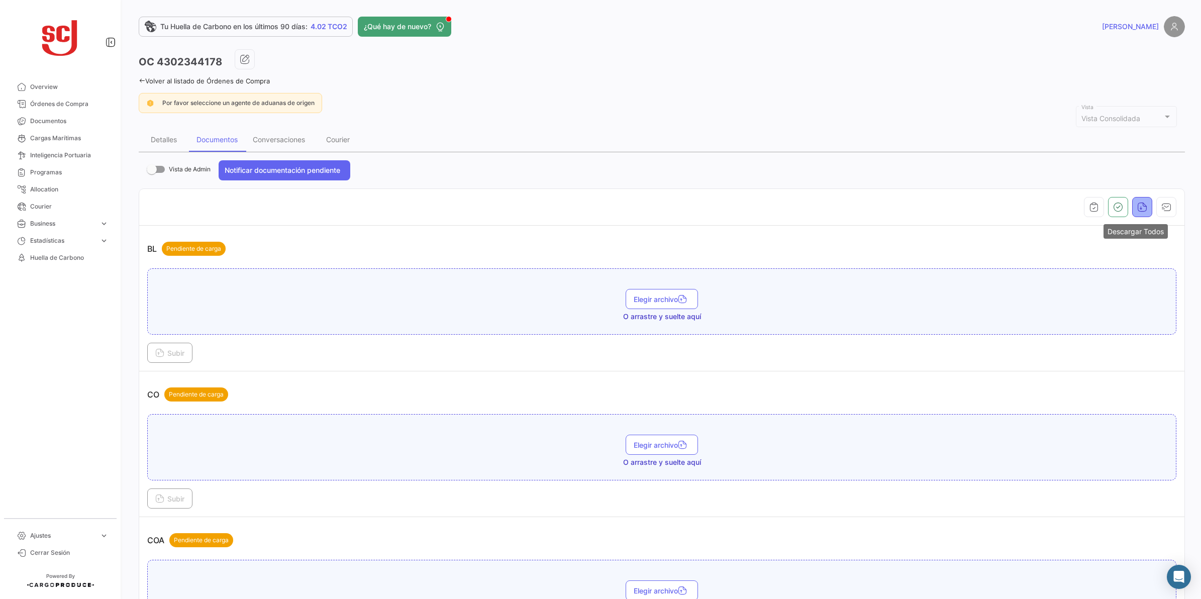
click at [1067, 210] on icon "button" at bounding box center [1142, 207] width 10 height 10
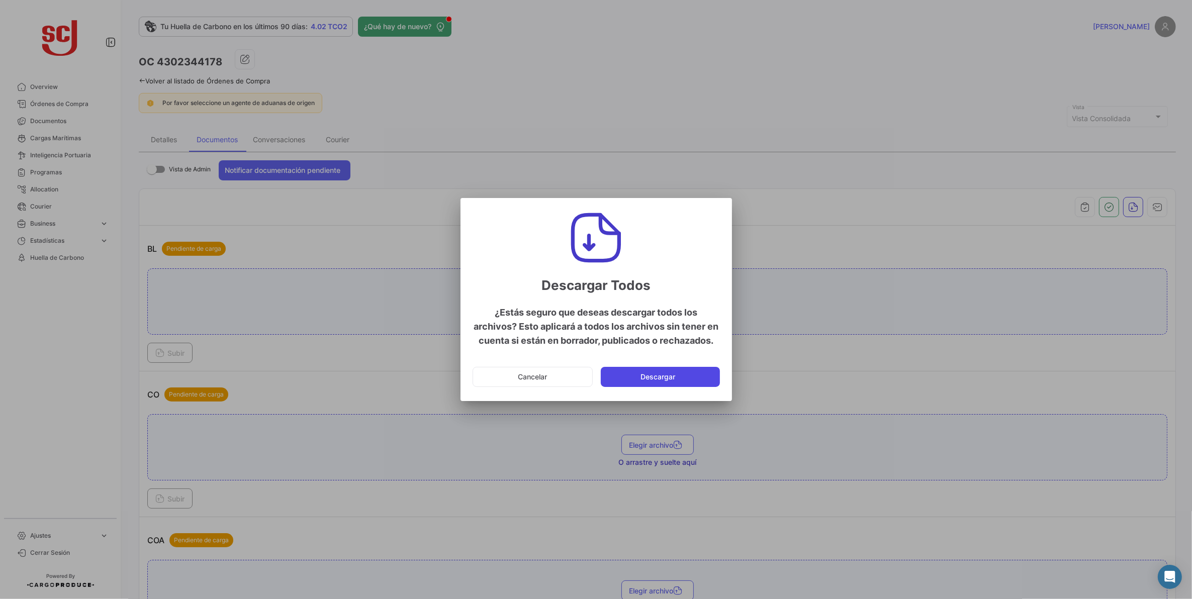
click at [692, 378] on button "Descargar" at bounding box center [660, 377] width 119 height 20
click at [601, 132] on div at bounding box center [596, 299] width 1192 height 599
click at [677, 102] on div at bounding box center [596, 299] width 1192 height 599
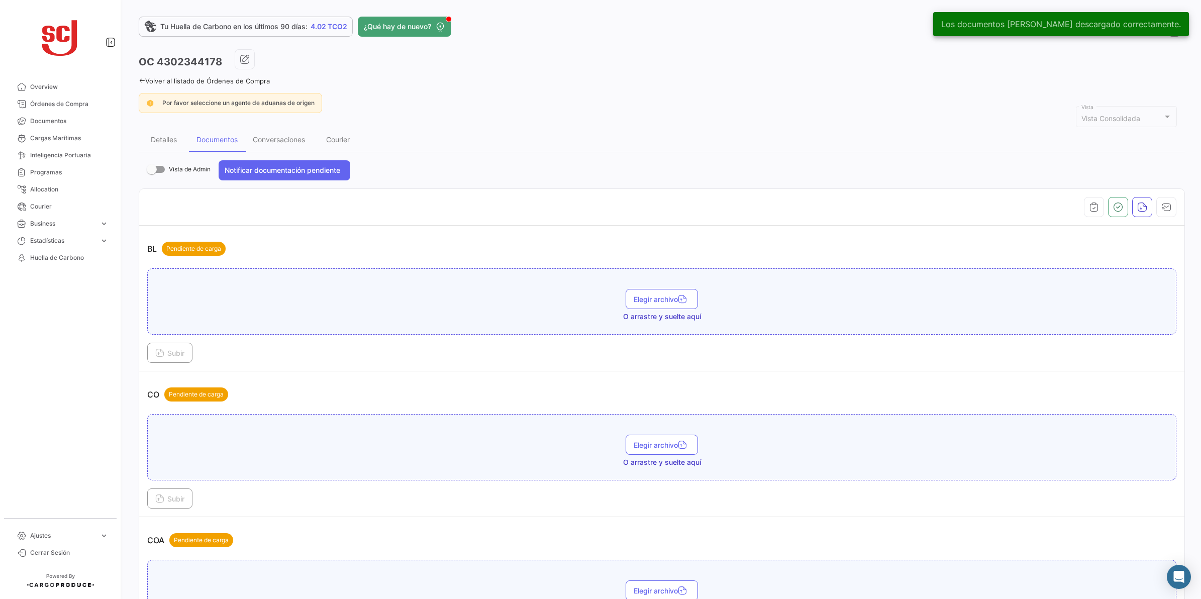
click at [142, 80] on icon at bounding box center [142, 80] width 7 height 7
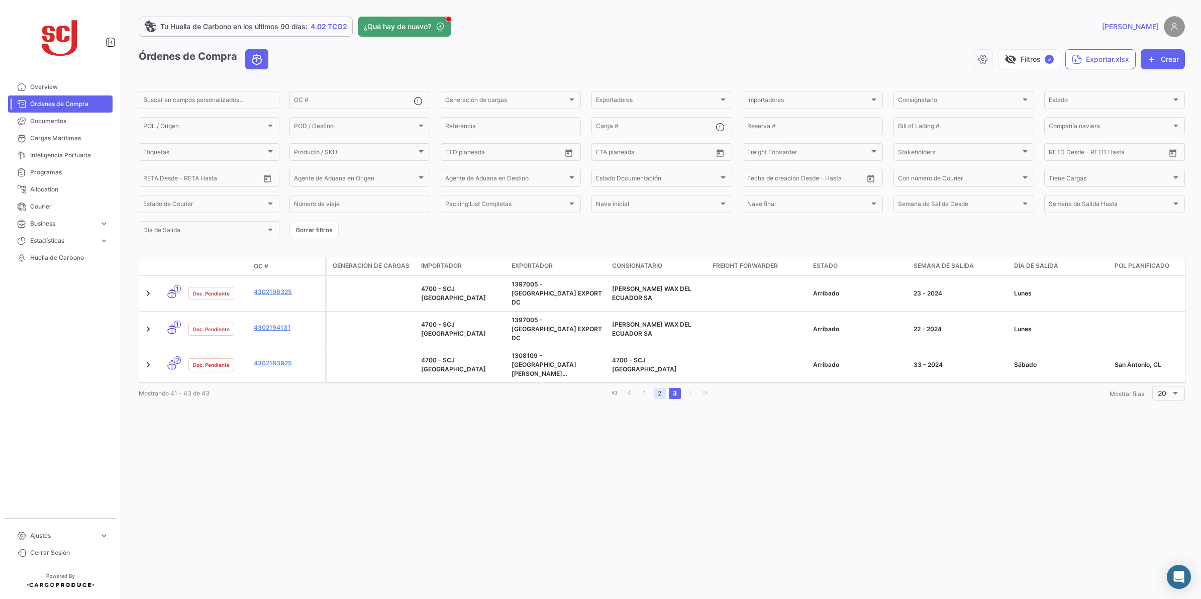
click at [659, 388] on link "2" at bounding box center [660, 393] width 12 height 11
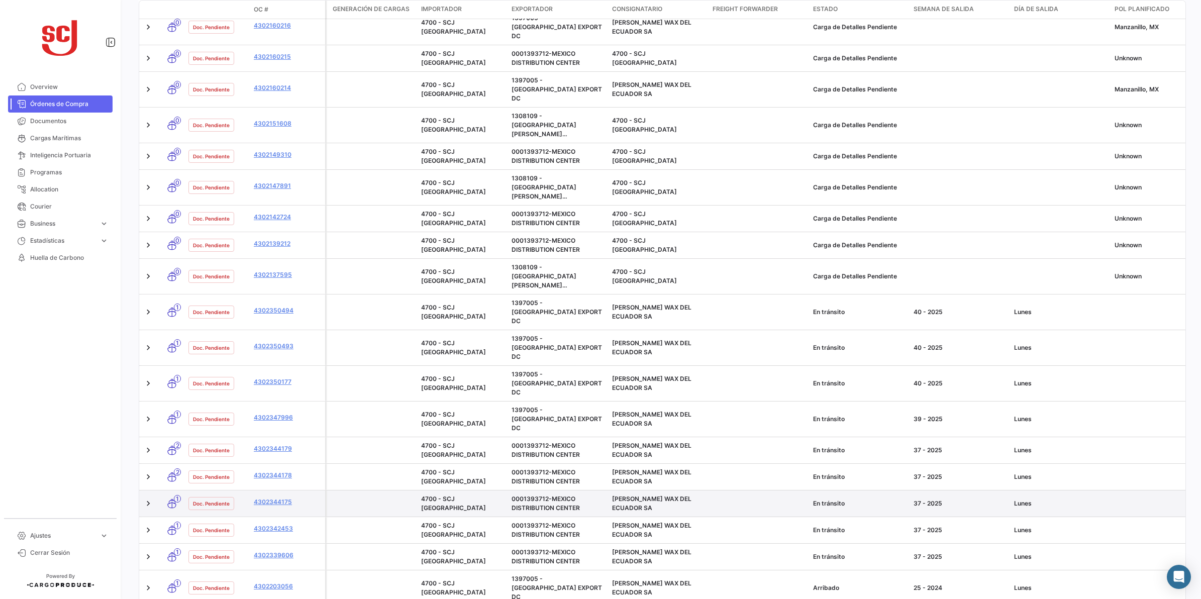
scroll to position [204, 0]
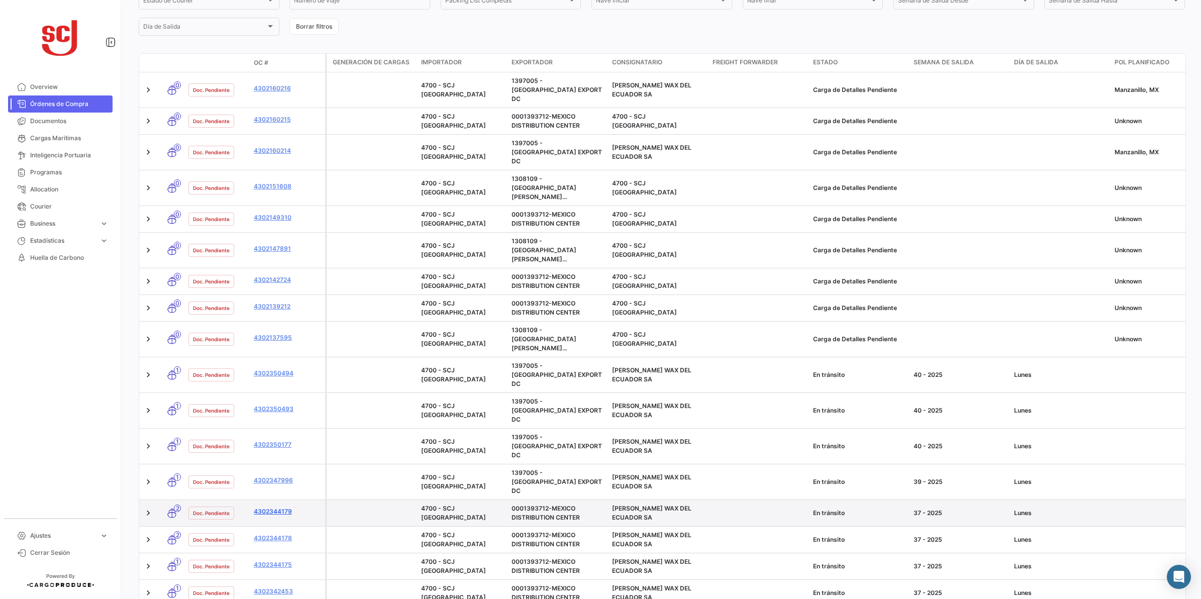
click at [277, 507] on link "4302344179" at bounding box center [287, 511] width 67 height 9
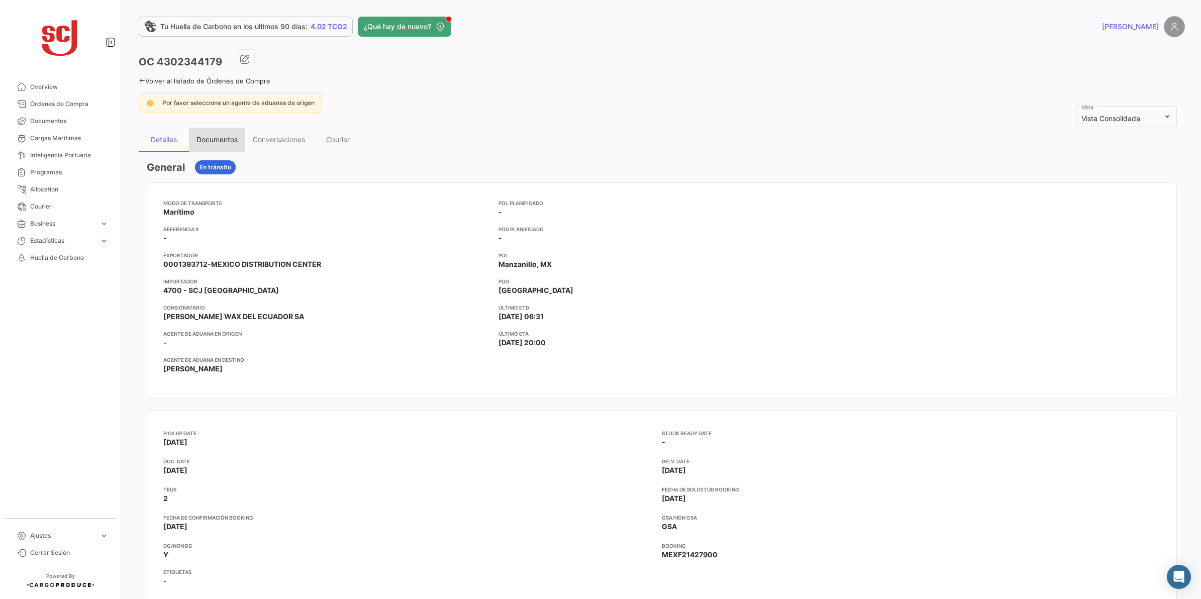
click at [215, 144] on div "Documentos" at bounding box center [217, 139] width 41 height 9
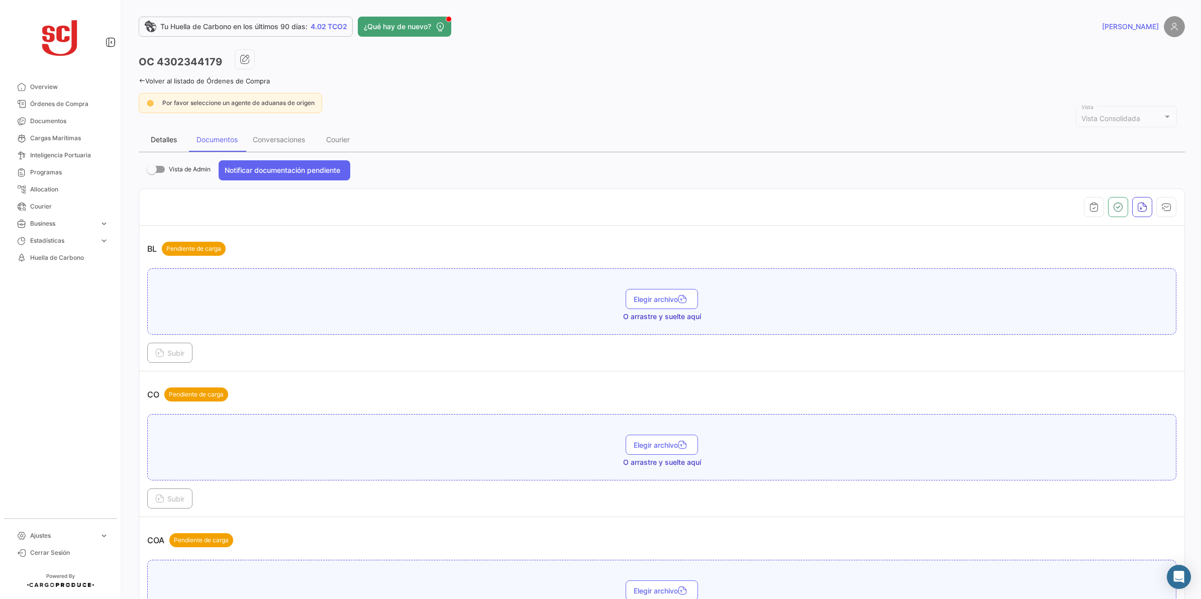
click at [175, 144] on div "Detalles" at bounding box center [164, 140] width 50 height 24
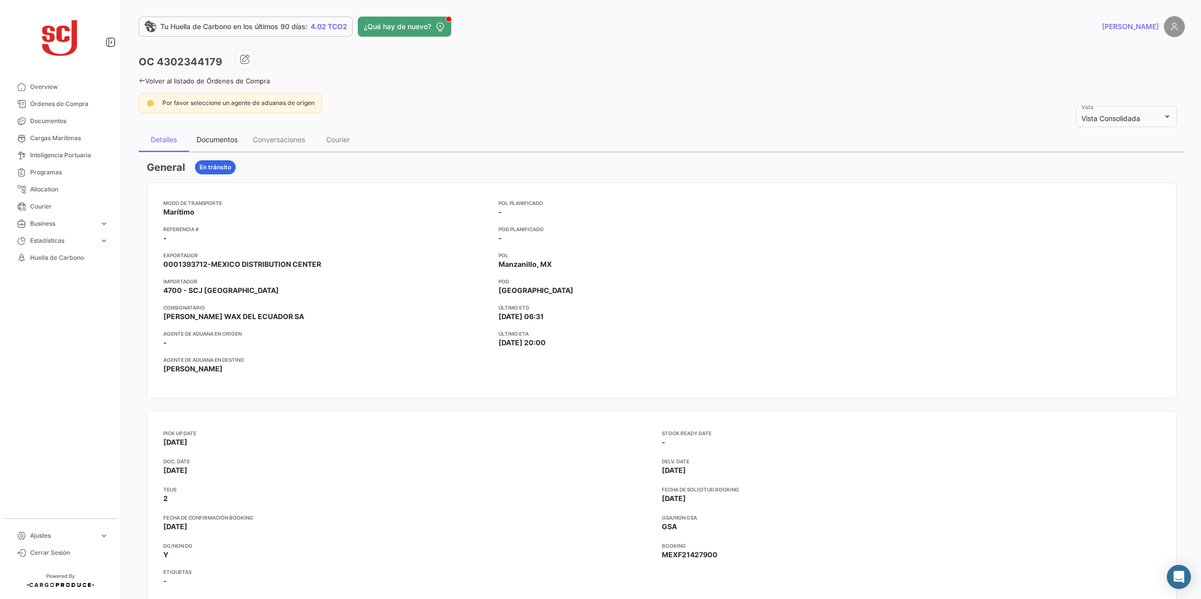
click at [210, 146] on div "Documentos" at bounding box center [217, 140] width 56 height 24
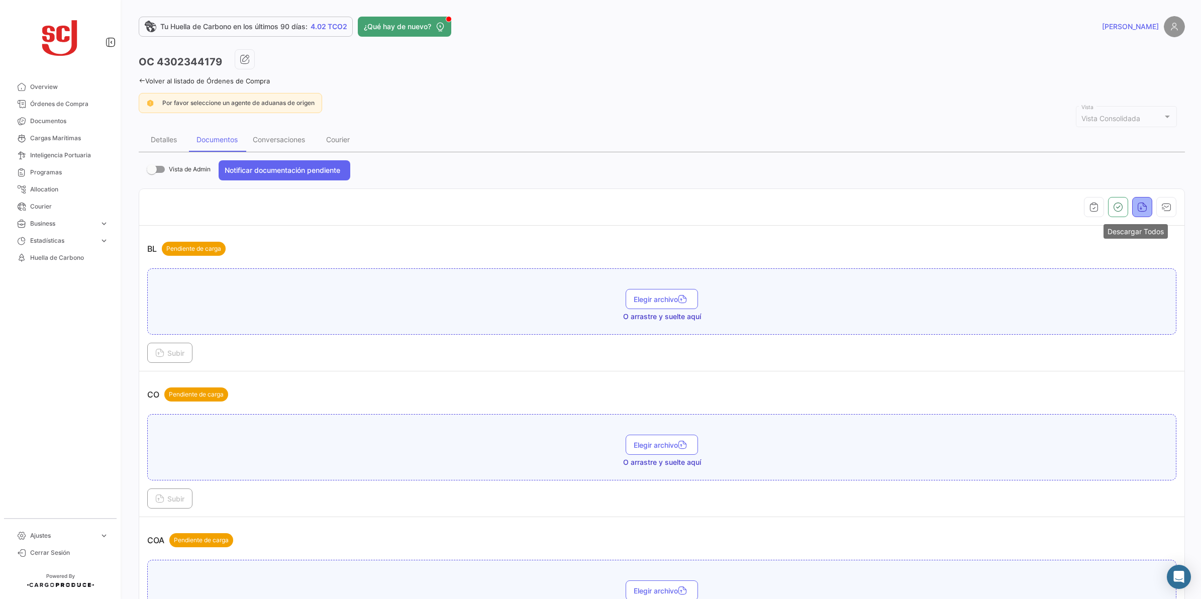
click at [1067, 205] on icon "button" at bounding box center [1142, 207] width 10 height 10
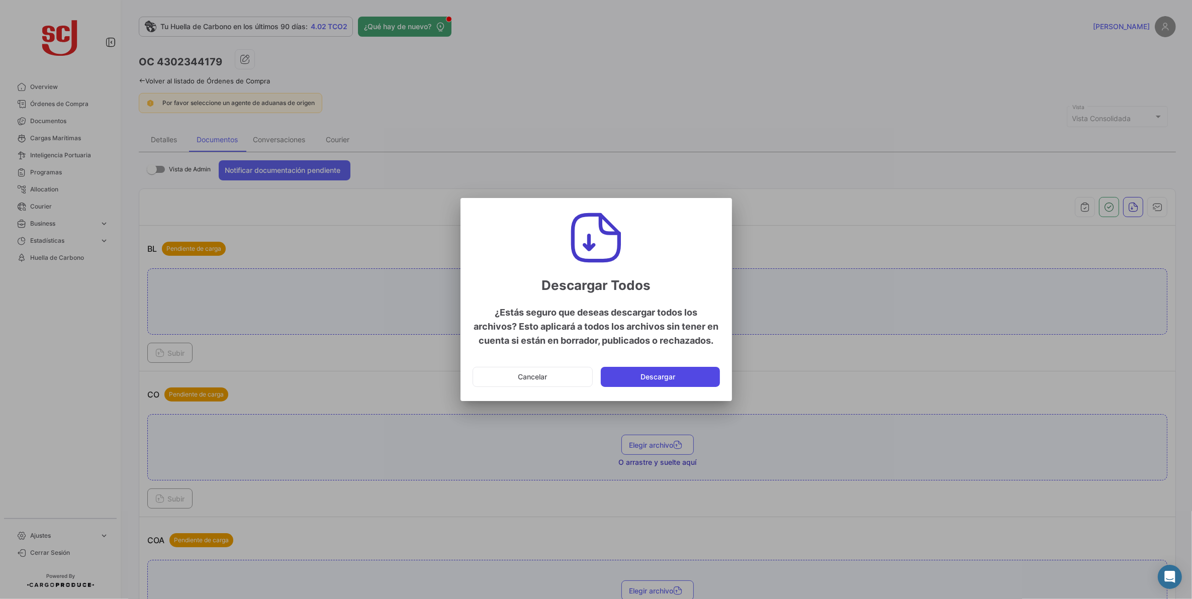
click at [670, 381] on button "Descargar" at bounding box center [660, 377] width 119 height 20
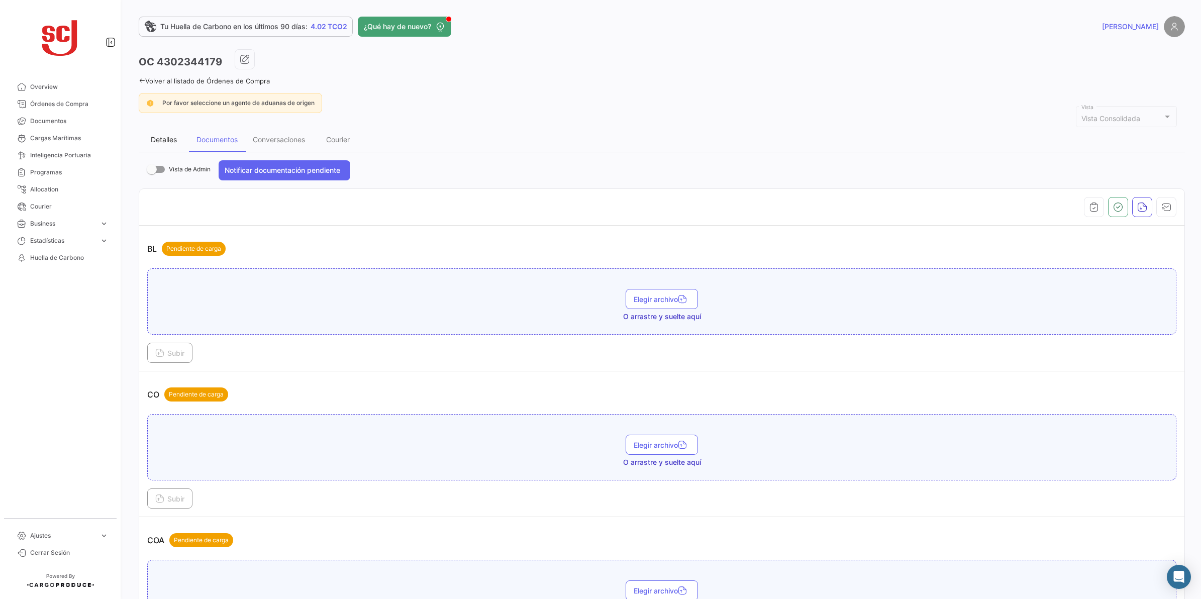
click at [153, 137] on div "Detalles" at bounding box center [164, 139] width 26 height 9
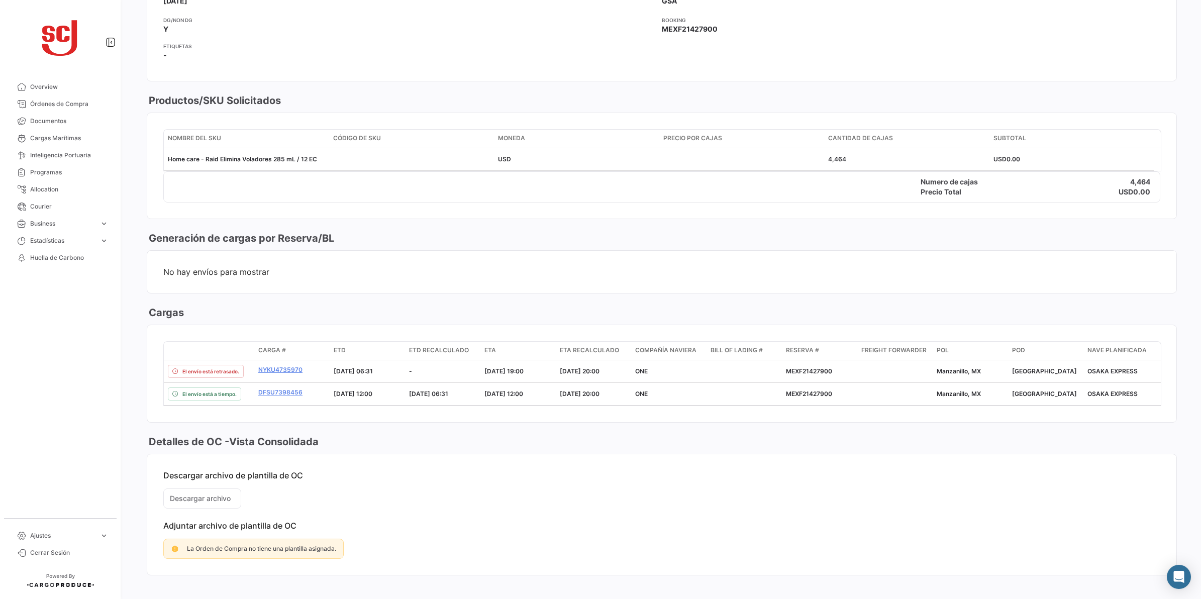
scroll to position [558, 0]
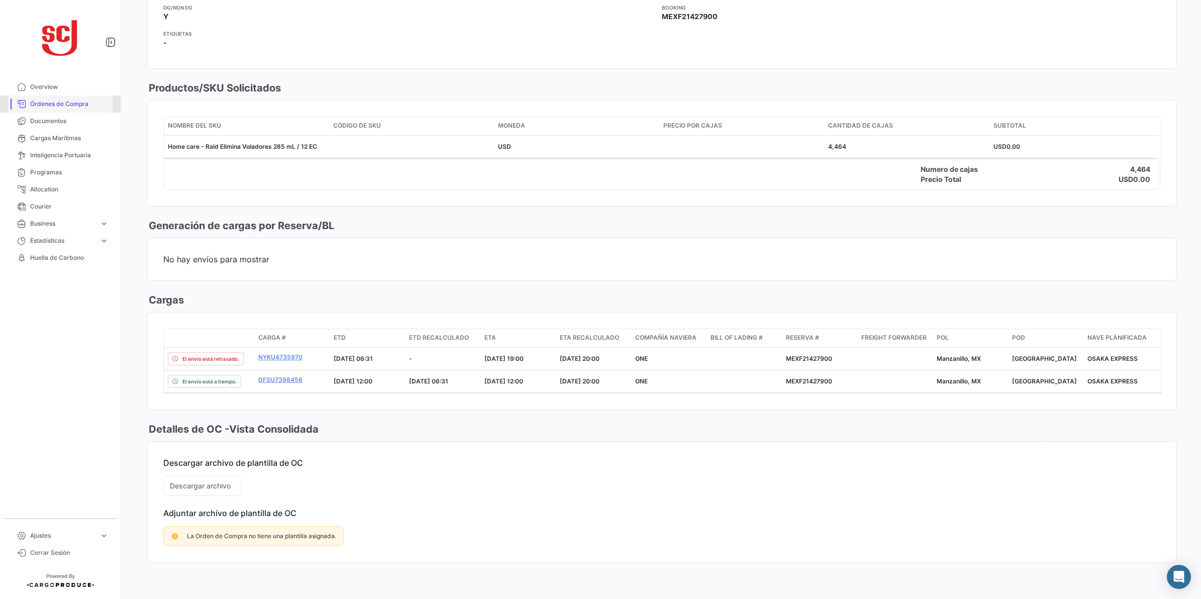
click at [81, 110] on link "Órdenes de Compra" at bounding box center [60, 104] width 105 height 17
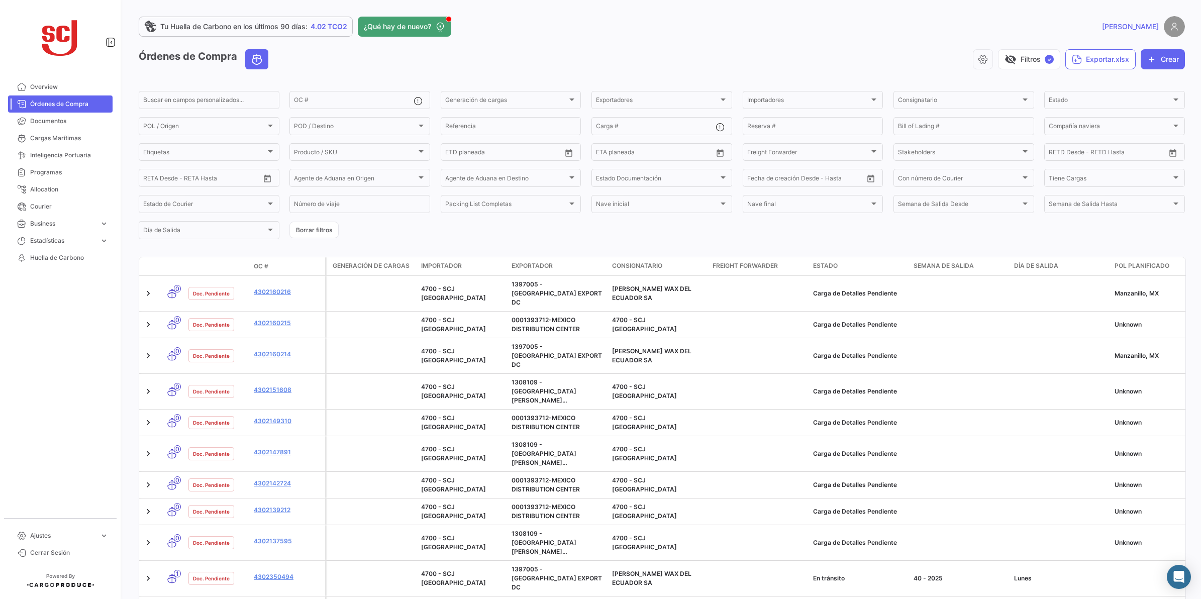
scroll to position [251, 0]
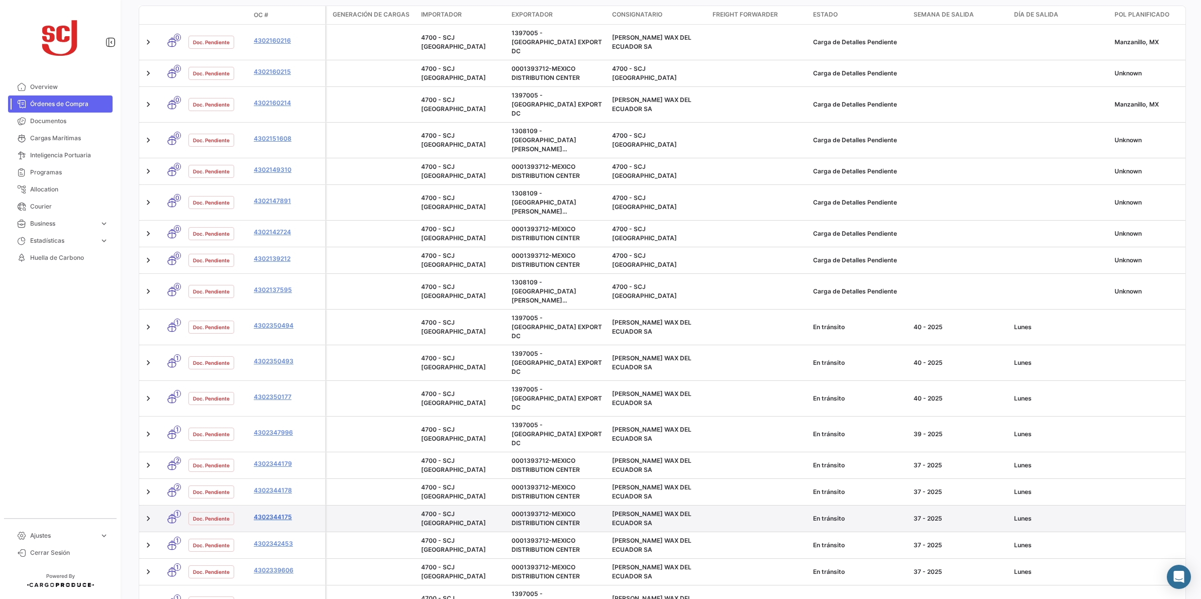
click at [281, 513] on link "4302344175" at bounding box center [287, 517] width 67 height 9
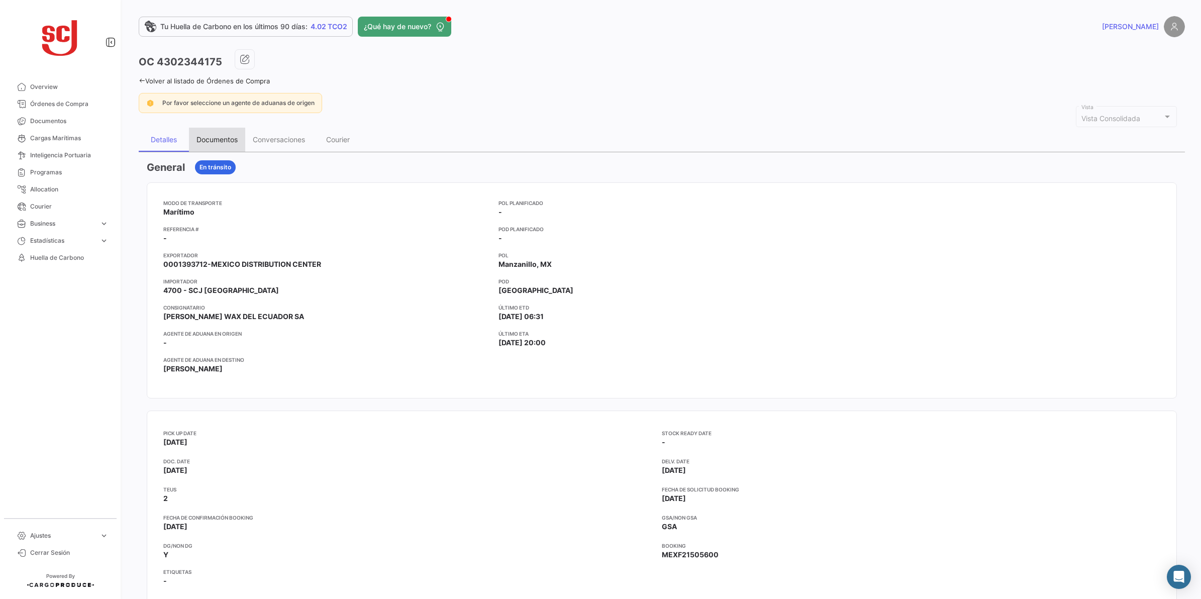
click at [215, 131] on div "Documentos" at bounding box center [217, 140] width 56 height 24
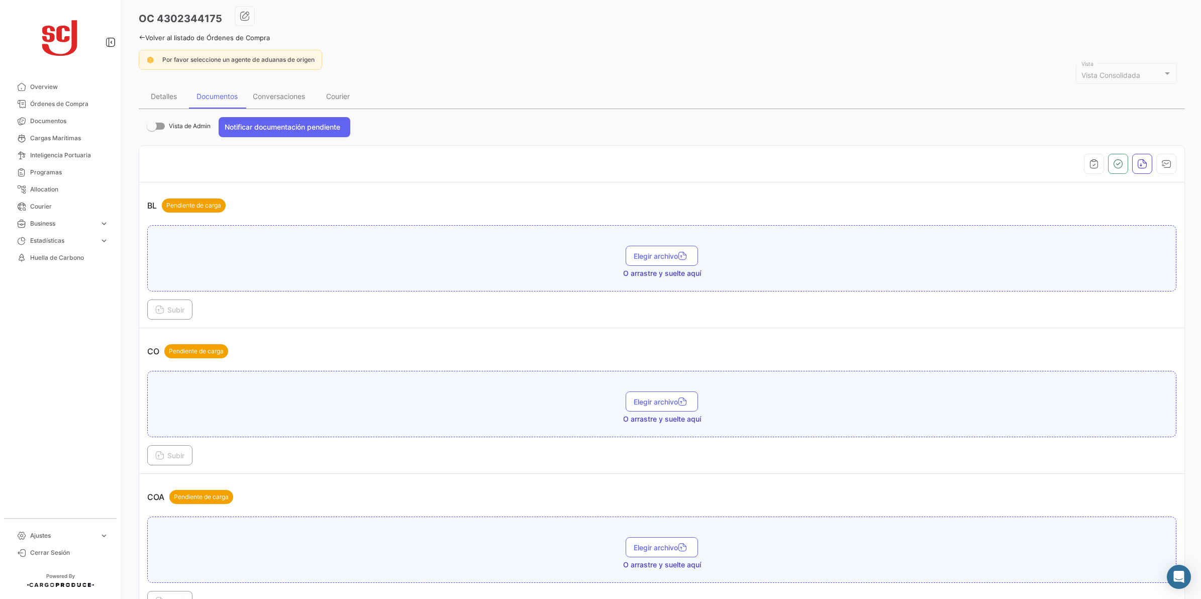
scroll to position [63, 0]
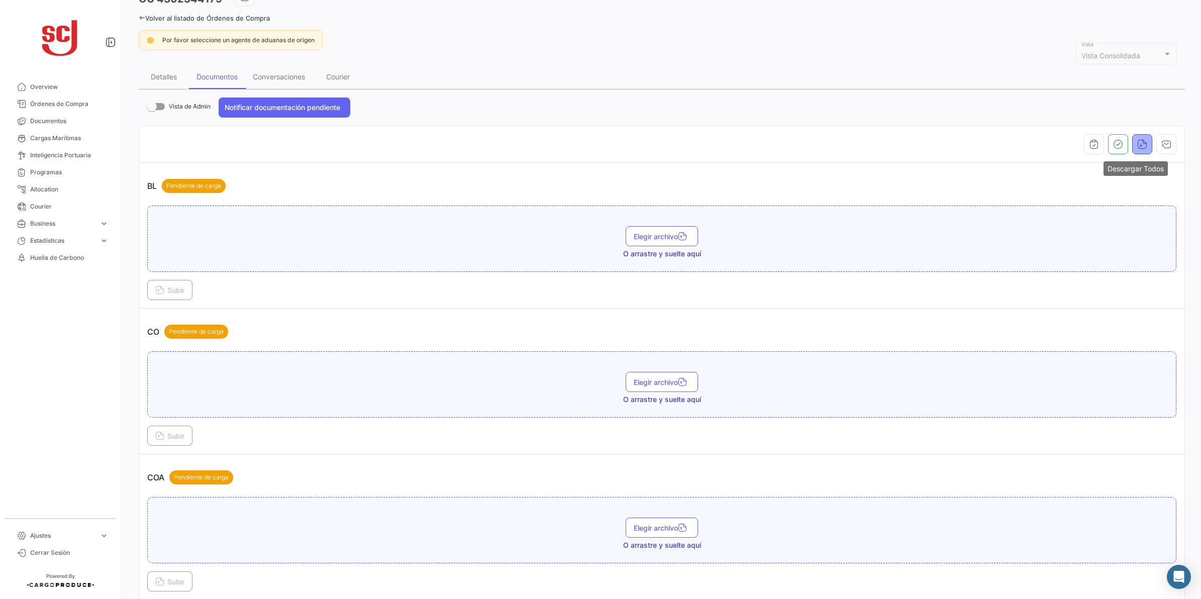
click at [1067, 141] on icon "button" at bounding box center [1142, 144] width 10 height 10
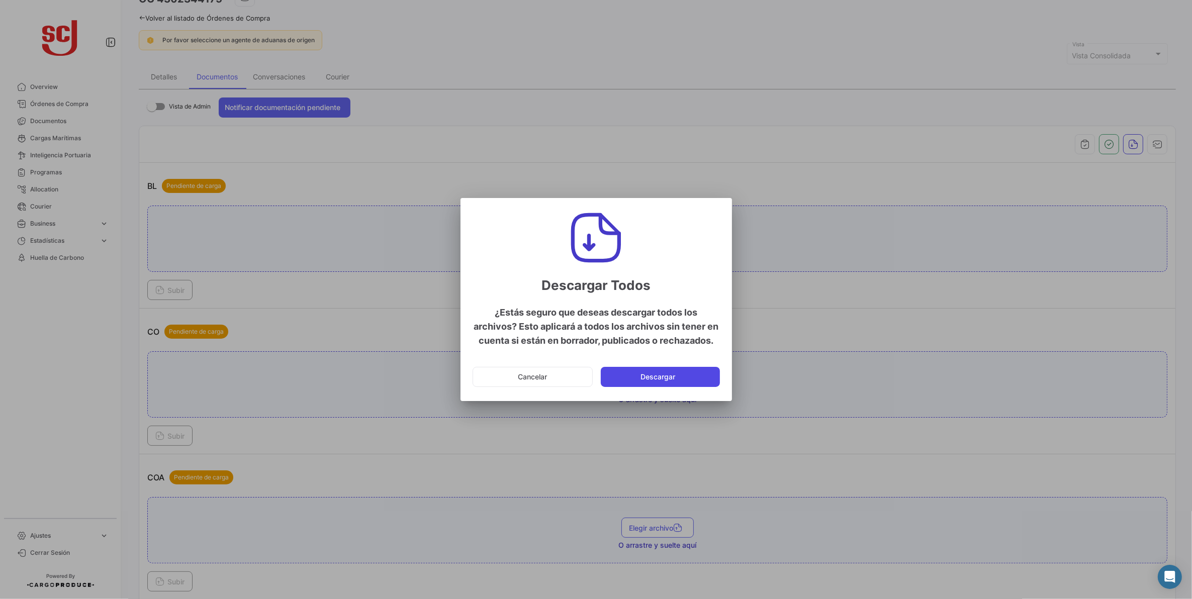
click at [671, 386] on button "Descargar" at bounding box center [660, 377] width 119 height 20
